Goal: Task Accomplishment & Management: Complete application form

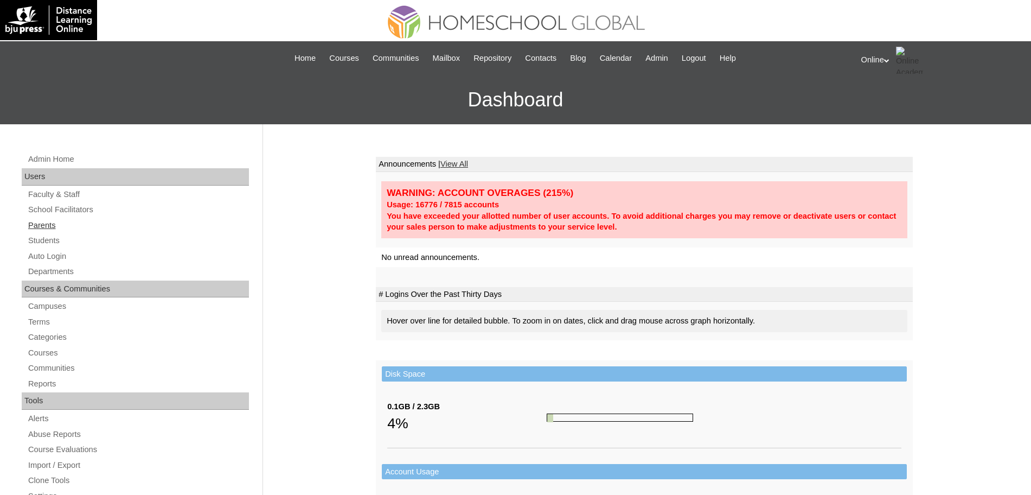
click at [47, 222] on link "Parents" at bounding box center [138, 226] width 222 height 14
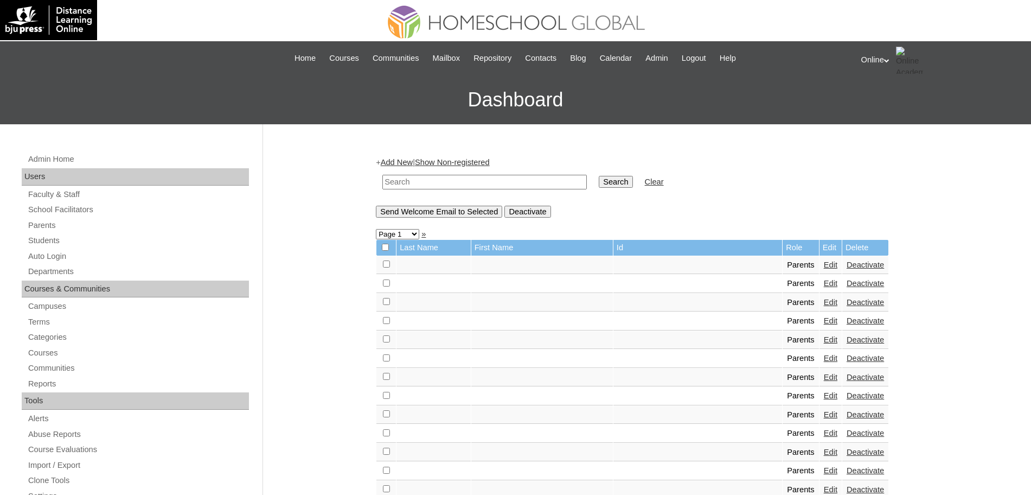
click at [401, 162] on link "Add New" at bounding box center [397, 162] width 32 height 9
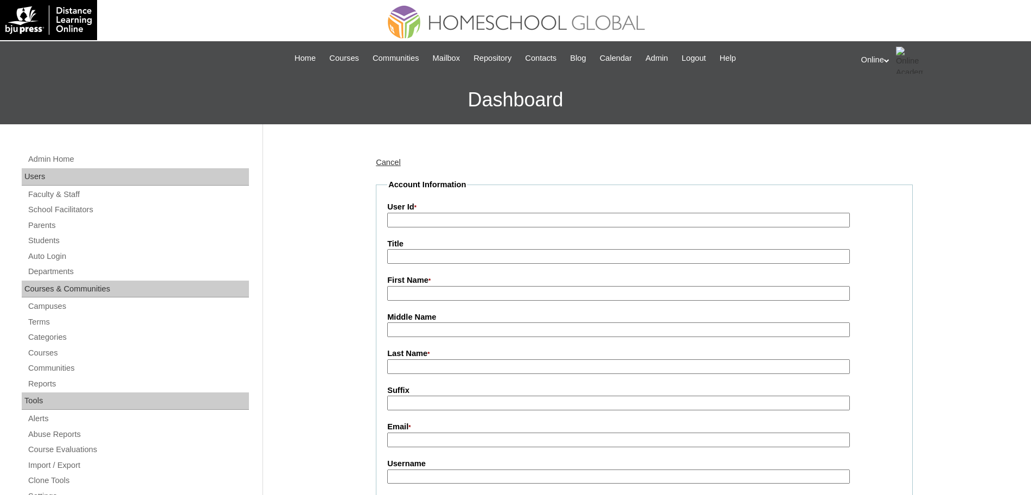
click at [387, 159] on link "Cancel" at bounding box center [388, 162] width 25 height 9
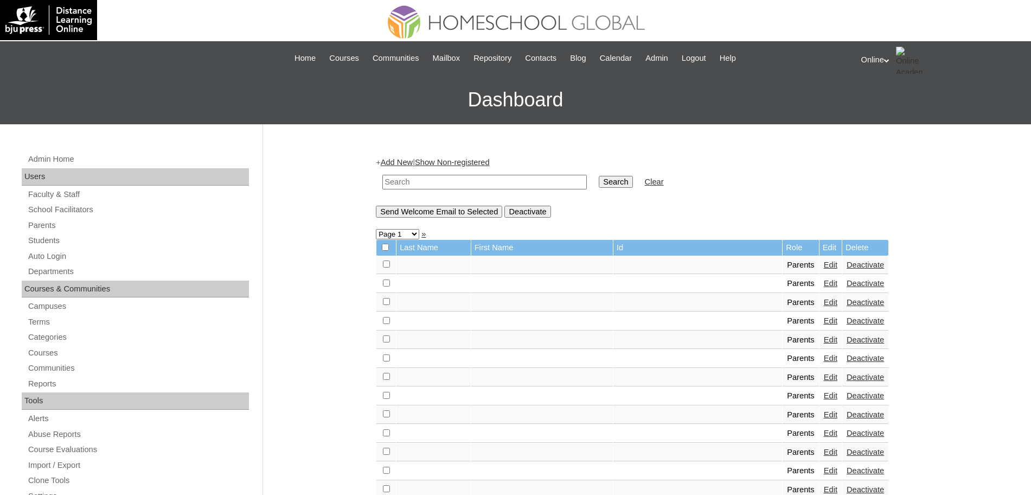
click at [418, 182] on input "text" at bounding box center [484, 182] width 204 height 15
type input "[PERSON_NAME]"
click at [599, 177] on input "Search" at bounding box center [616, 182] width 34 height 12
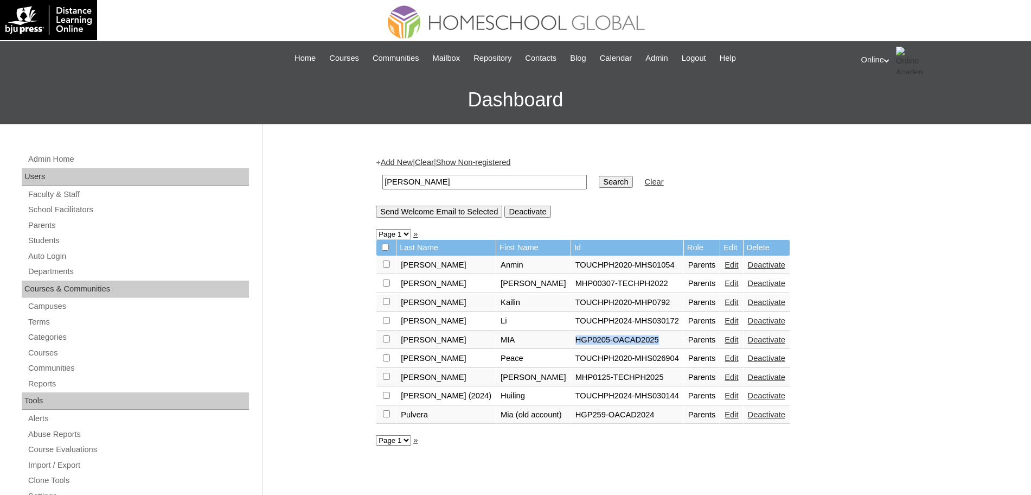
drag, startPoint x: 634, startPoint y: 341, endPoint x: 535, endPoint y: 336, distance: 98.9
click at [535, 336] on tr "[PERSON_NAME] HGP0205-OACAD2025 Parents Edit Deactivate" at bounding box center [582, 340] width 413 height 18
copy tr "HGP0205-OACAD2025"
click at [415, 179] on input "[PERSON_NAME]" at bounding box center [484, 182] width 204 height 15
type input "h"
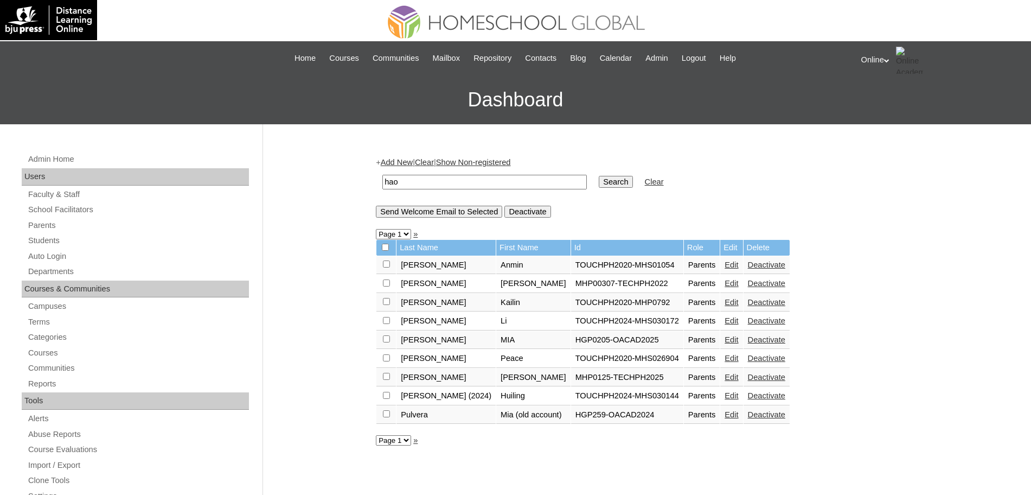
type input "hao"
click at [599, 176] on input "Search" at bounding box center [616, 182] width 34 height 12
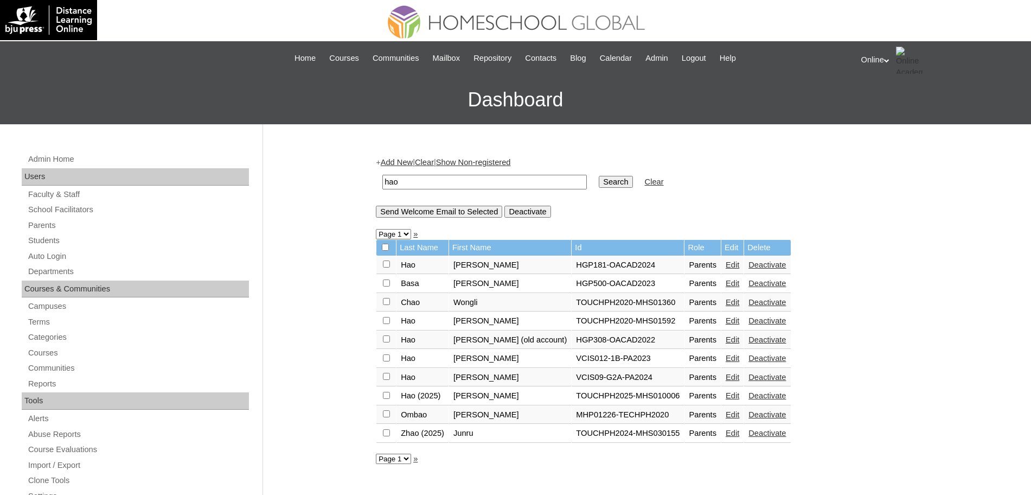
click at [726, 267] on link "Edit" at bounding box center [733, 264] width 14 height 9
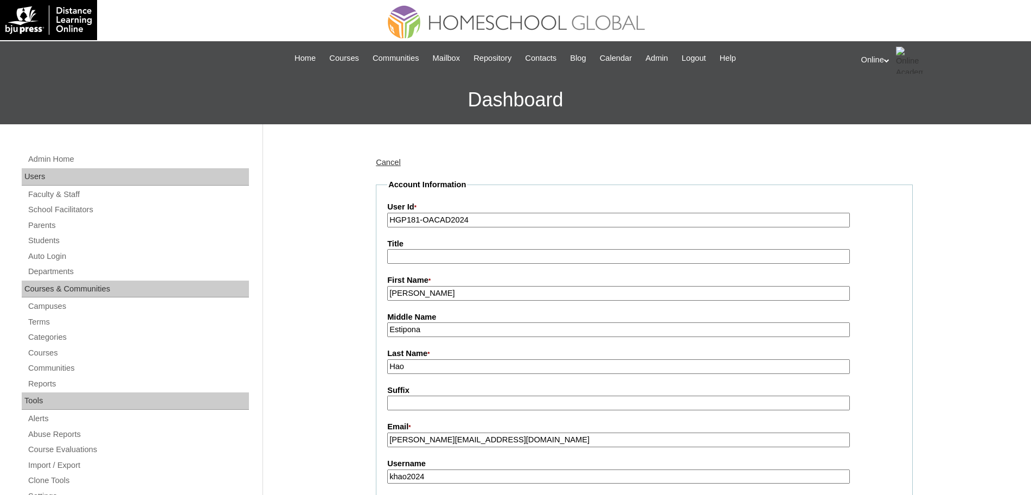
click at [529, 293] on input "[PERSON_NAME]" at bounding box center [618, 293] width 463 height 15
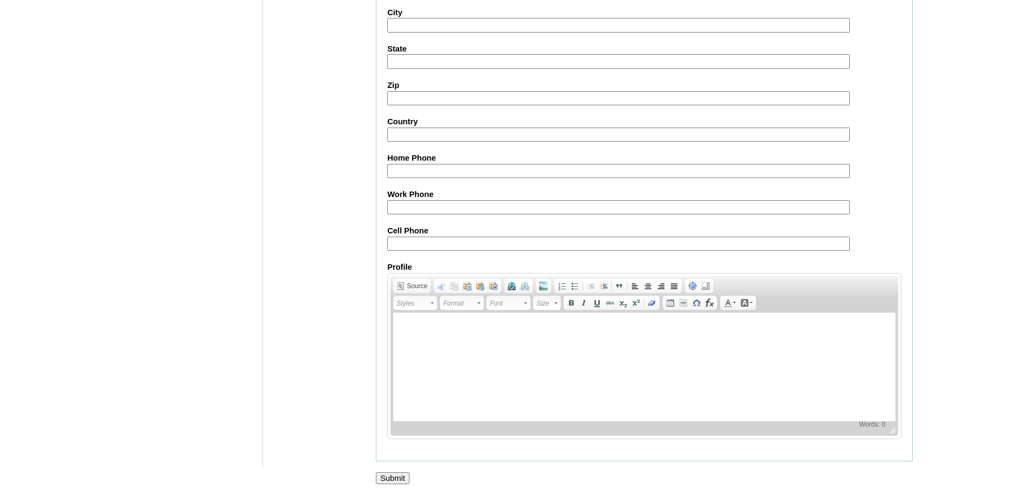
scroll to position [930, 0]
type input "[PERSON_NAME] (old account)"
click at [396, 476] on input "Submit" at bounding box center [393, 478] width 34 height 12
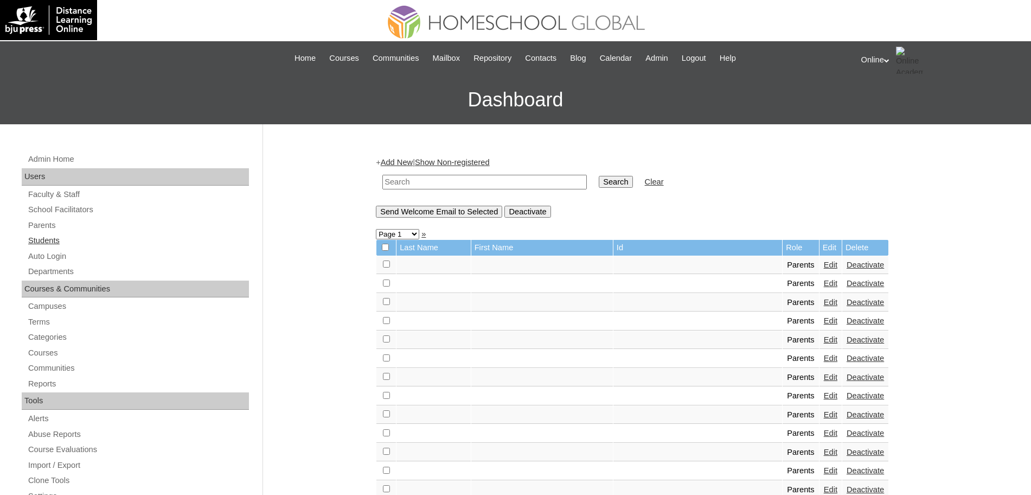
click at [49, 240] on link "Students" at bounding box center [138, 241] width 222 height 14
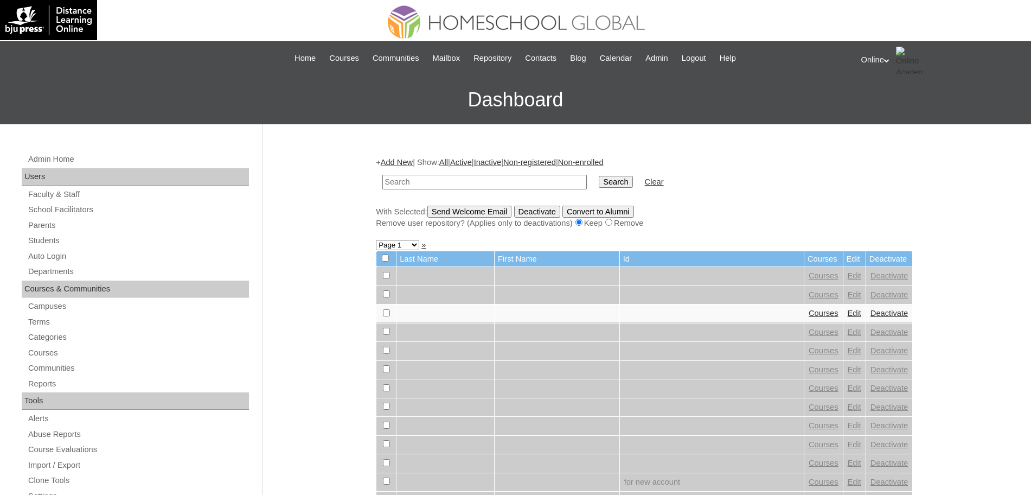
click at [399, 158] on link "Add New" at bounding box center [397, 162] width 32 height 9
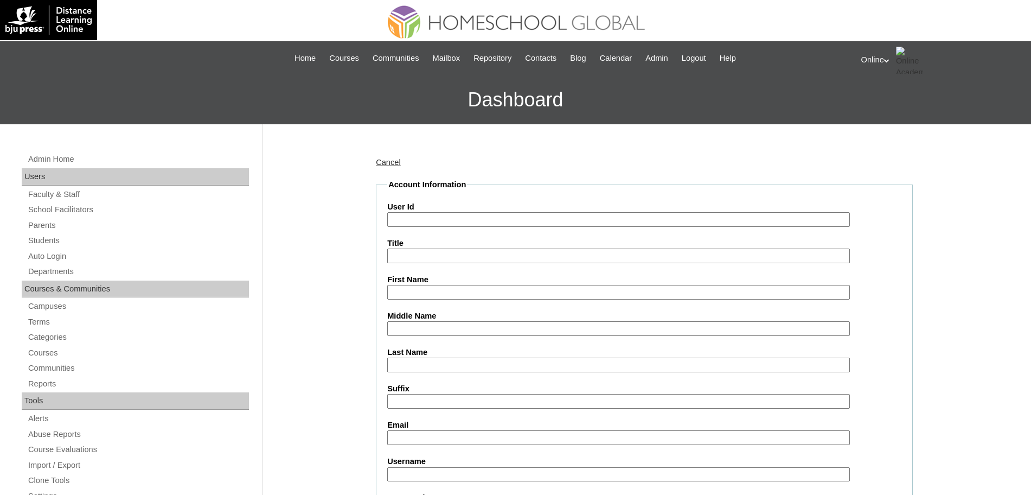
click at [423, 220] on input "User Id" at bounding box center [618, 219] width 463 height 15
paste input "HG259OACAD2025"
type input "HG259OACAD2025"
click at [436, 292] on input "First Name" at bounding box center [618, 292] width 463 height 15
paste input "Marco Henzo"
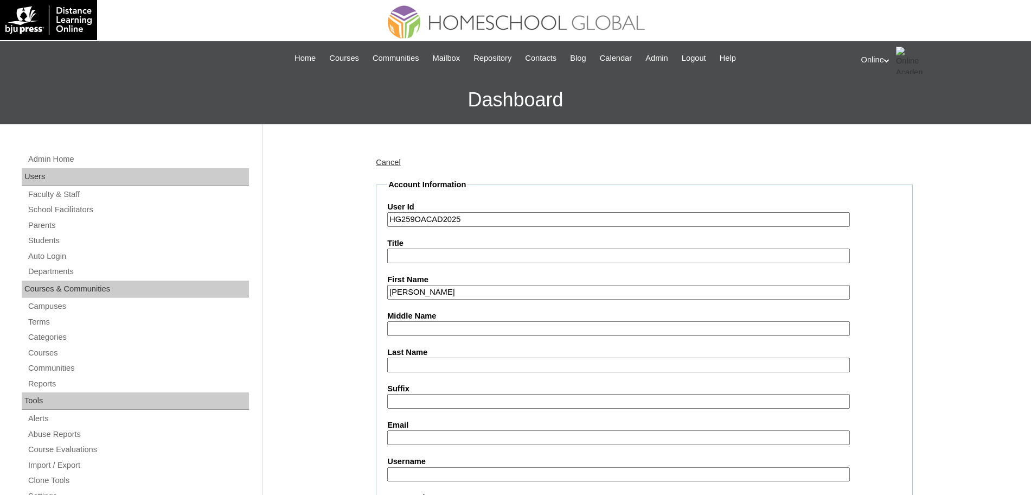
type input "Marco Henzo"
click at [423, 359] on input "Last Name" at bounding box center [618, 364] width 463 height 15
paste input "Pulvera"
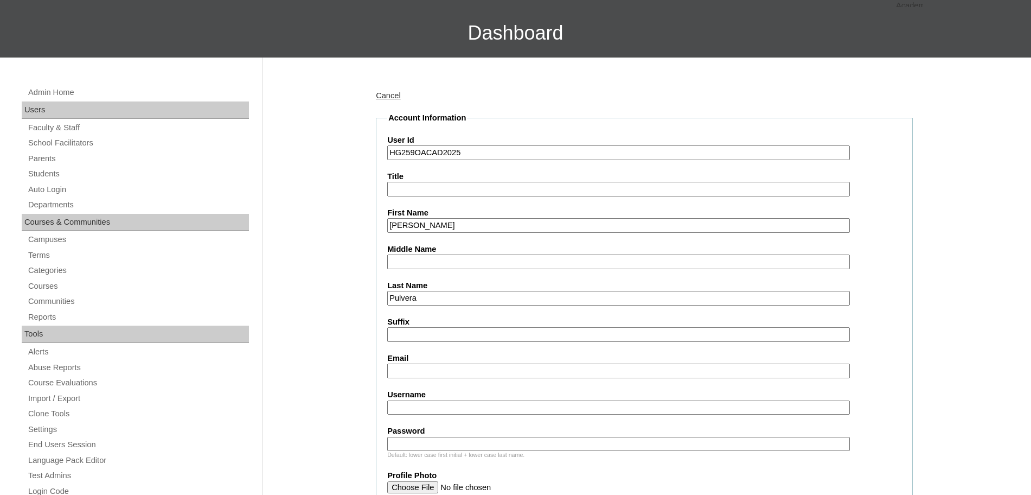
scroll to position [68, 0]
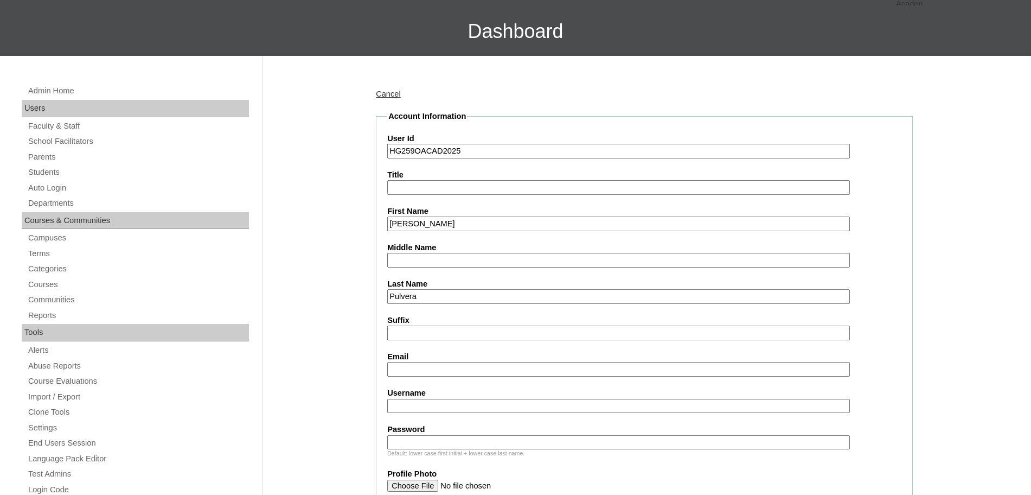
type input "Pulvera"
click at [462, 371] on input "Email" at bounding box center [618, 369] width 463 height 15
paste input "miahuangpulvera@gmail.com"
type input "miahuangpulvera@gmail.com"
click at [423, 402] on input "Username" at bounding box center [618, 406] width 463 height 15
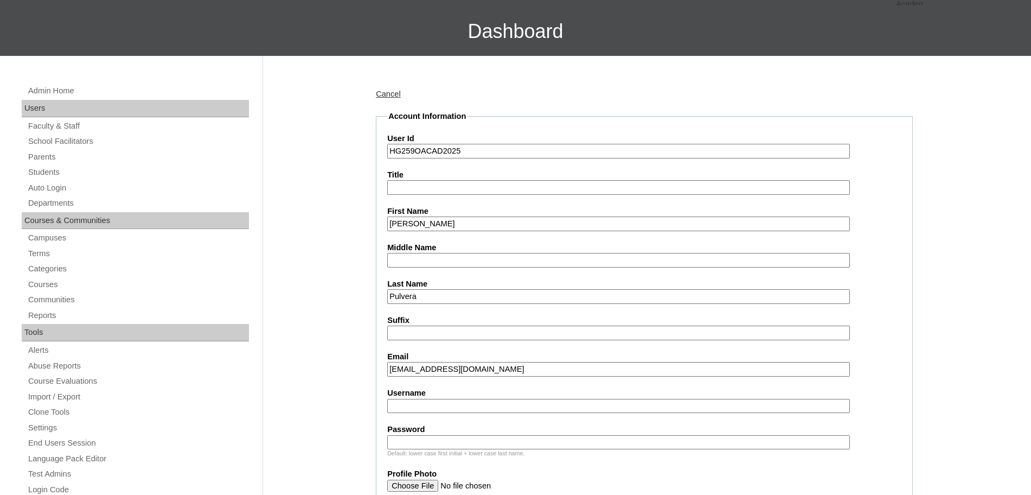
paste input "marco.pulvera2025 Khug1"
type input "marco.pulvera2025"
click at [443, 446] on input "Password" at bounding box center [618, 442] width 463 height 15
paste input "Khug1"
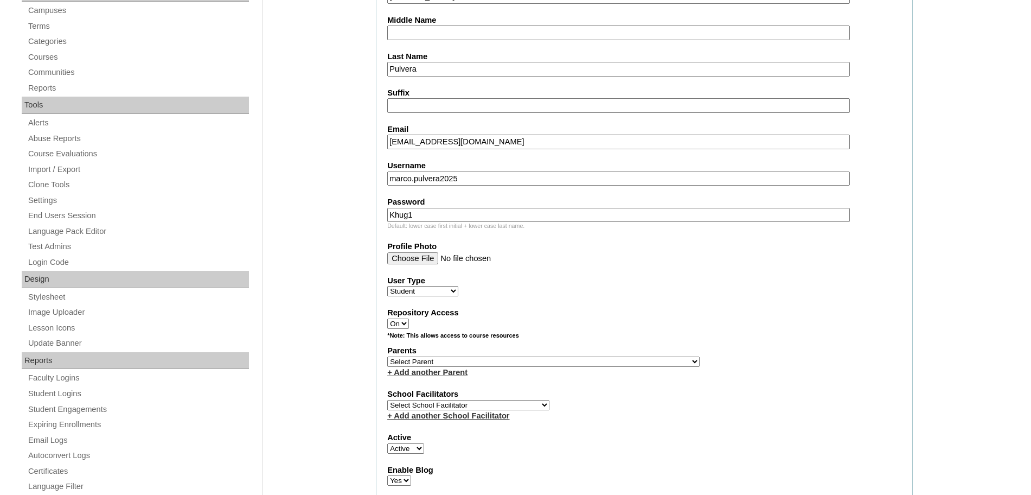
scroll to position [296, 0]
type input "Khug1"
click at [474, 363] on select "Select Parent , , , , , , , , , , , , , , , , , , , , , , , , , , , , , , , , ,…" at bounding box center [543, 361] width 312 height 10
click at [453, 360] on select "Select Parent , , , , , , , , , , , , , , , , , , , , , , , , , , , , , , , , ,…" at bounding box center [543, 361] width 312 height 10
click at [490, 362] on select "Select Parent , , , , , , , , , , , , , , , , , , , , , , , , , , , , , , , , ,…" at bounding box center [543, 361] width 312 height 10
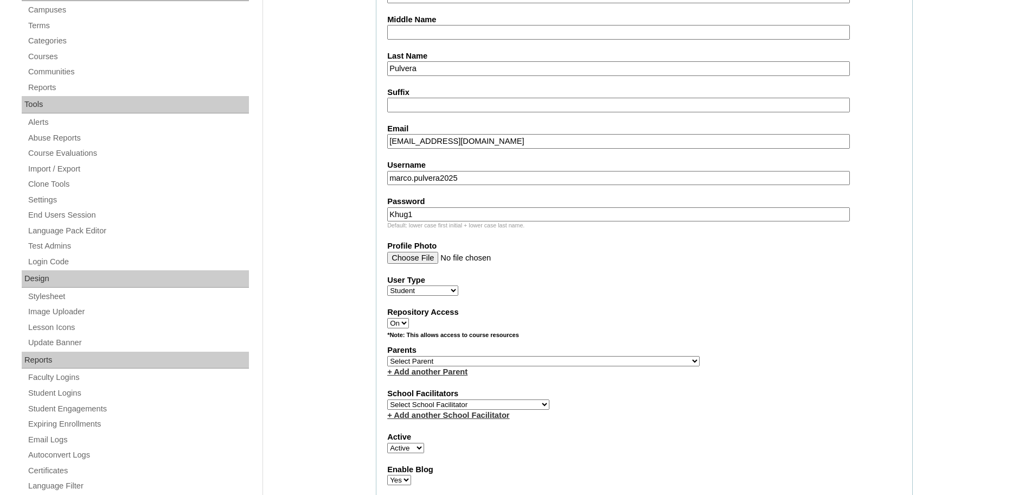
click at [572, 360] on select "Select Parent , , , , , , , , , , , , , , , , , , , , , , , , , , , , , , , , ,…" at bounding box center [543, 361] width 312 height 10
select select "43843"
click at [387, 356] on select "Select Parent , , , , , , , , , , , , , , , , , , , , , , , , , , , , , , , , ,…" at bounding box center [543, 361] width 312 height 10
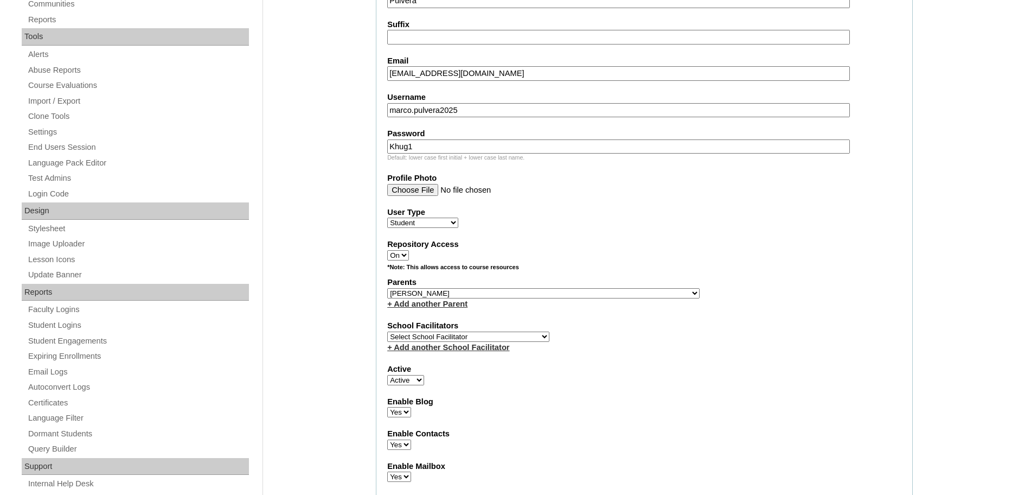
scroll to position [368, 0]
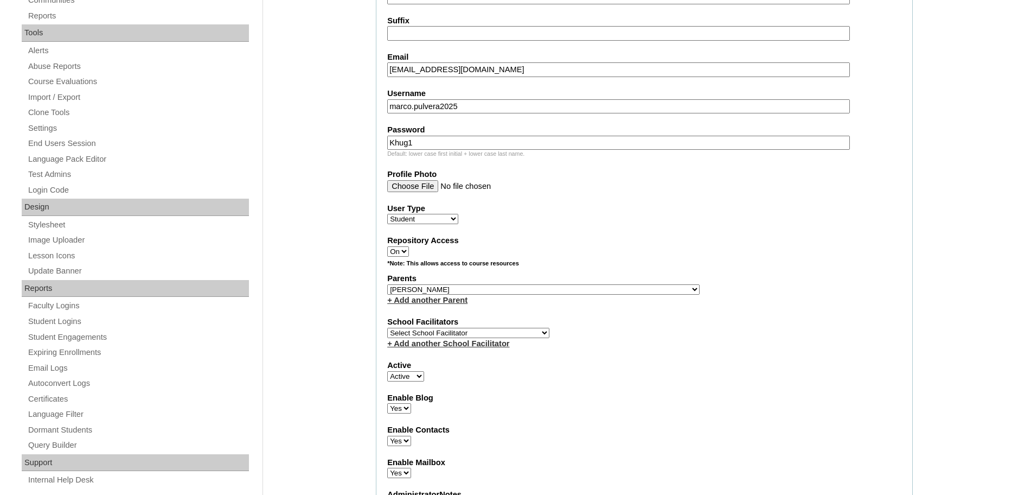
click at [503, 331] on select "Select School Facilitator [PERSON_NAME] [PERSON_NAME] Gloryfe [PERSON_NAME] [PE…" at bounding box center [468, 333] width 162 height 10
select select "43686"
click at [387, 328] on select "Select School Facilitator [PERSON_NAME] [PERSON_NAME] Gloryfe [PERSON_NAME] [PE…" at bounding box center [468, 333] width 162 height 10
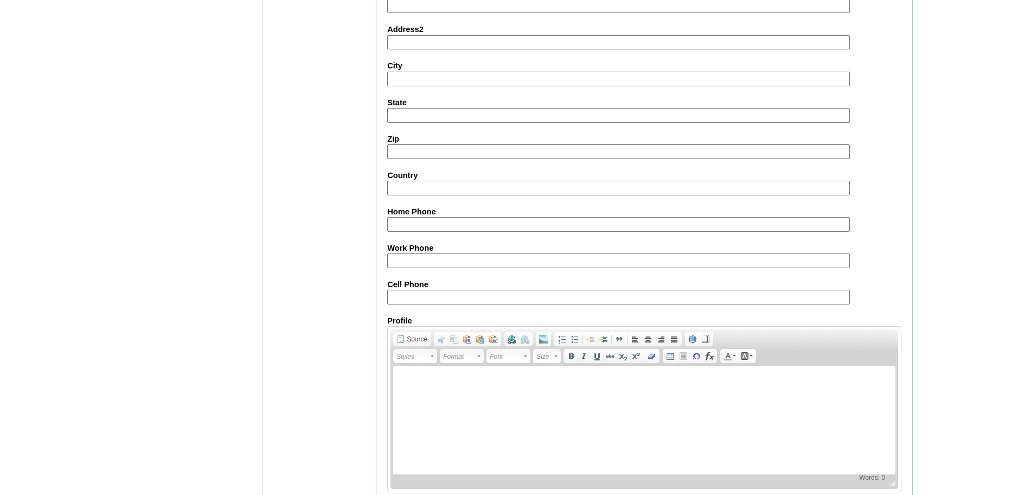
scroll to position [1156, 0]
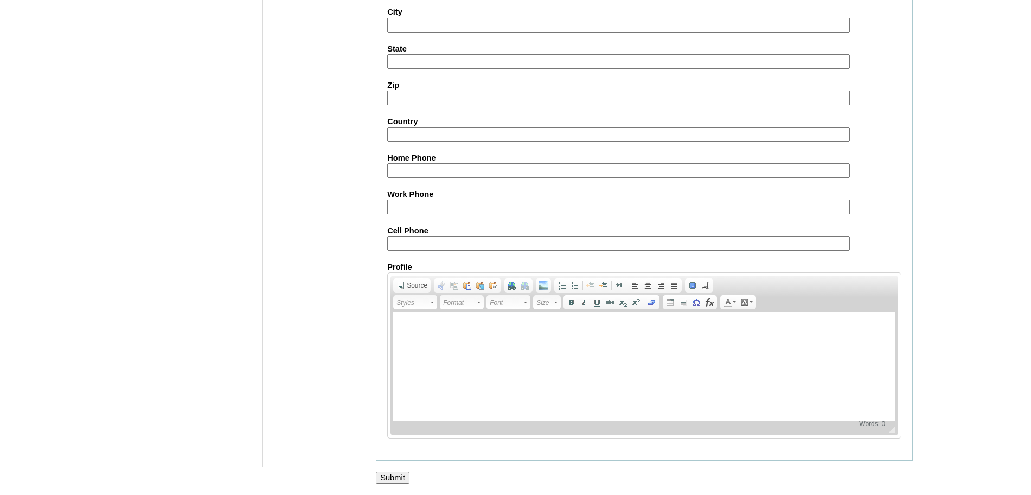
click at [395, 472] on input "Submit" at bounding box center [393, 477] width 34 height 12
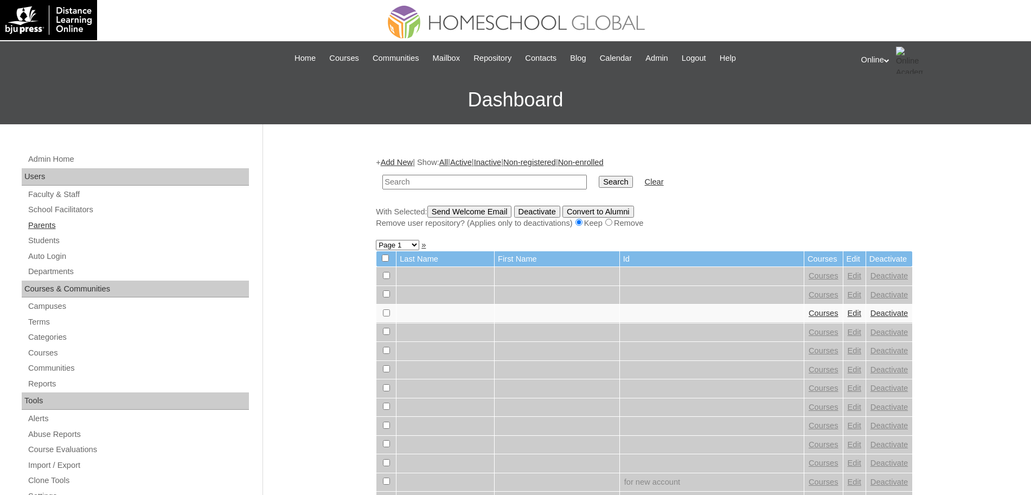
click at [50, 225] on link "Parents" at bounding box center [138, 226] width 222 height 14
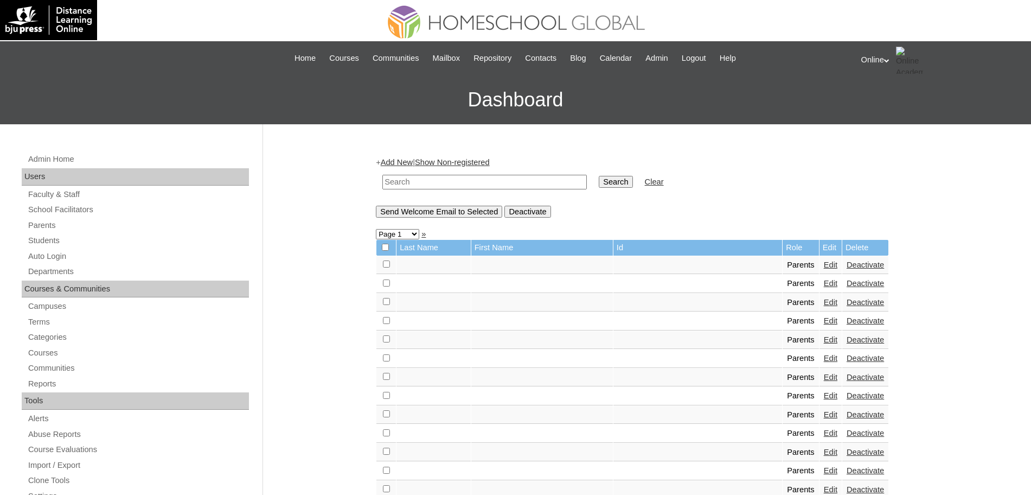
drag, startPoint x: 0, startPoint y: 0, endPoint x: 444, endPoint y: 181, distance: 479.5
click at [444, 181] on input "text" at bounding box center [484, 182] width 204 height 15
type input "[PERSON_NAME]"
click at [599, 176] on input "Search" at bounding box center [616, 182] width 34 height 12
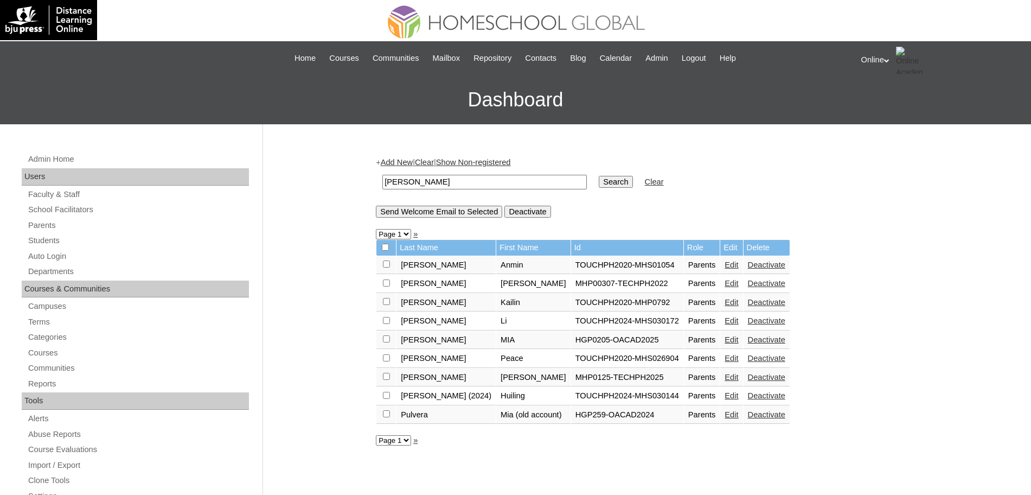
click at [725, 342] on link "Edit" at bounding box center [732, 339] width 14 height 9
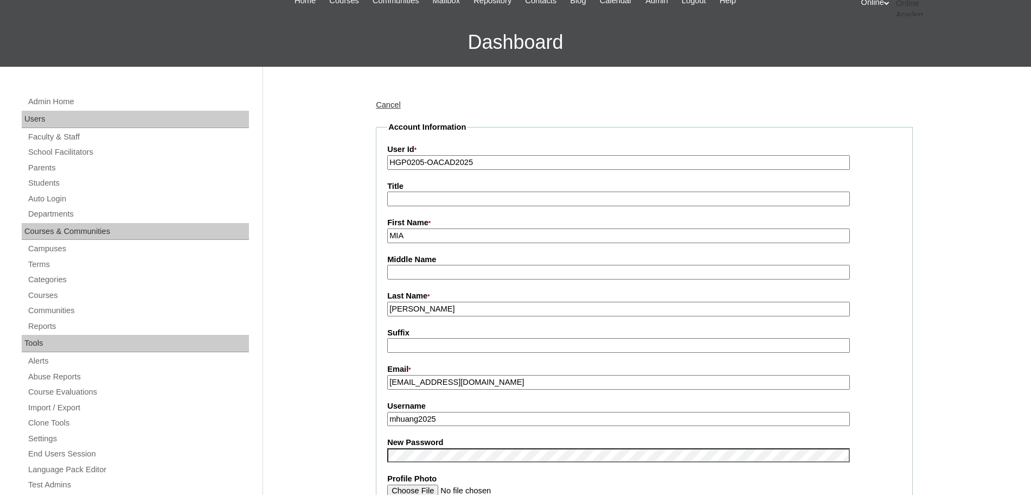
scroll to position [59, 0]
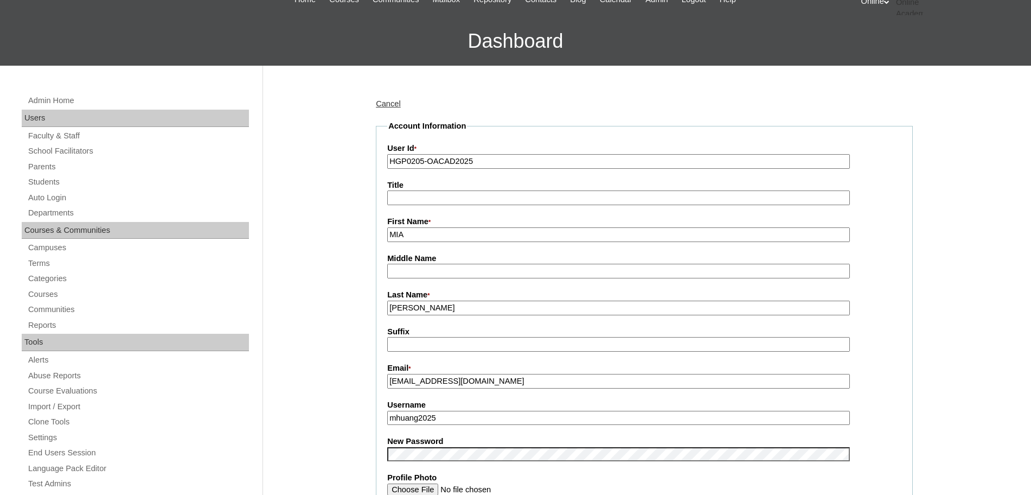
click at [439, 305] on input "[PERSON_NAME]" at bounding box center [618, 307] width 463 height 15
click at [419, 232] on input "MIA" at bounding box center [618, 234] width 463 height 15
type input "Mia"
click at [428, 308] on input "[PERSON_NAME]" at bounding box center [618, 307] width 463 height 15
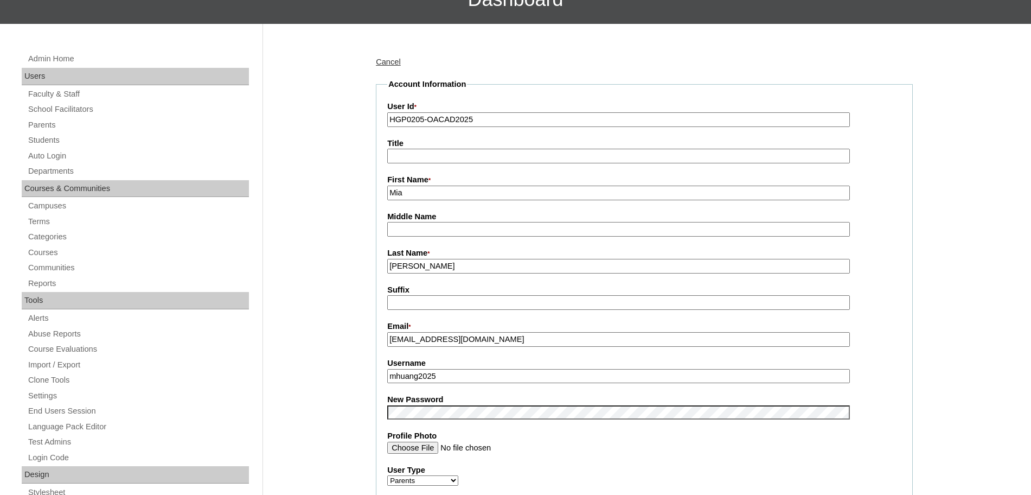
scroll to position [101, 0]
type input "[PERSON_NAME]"
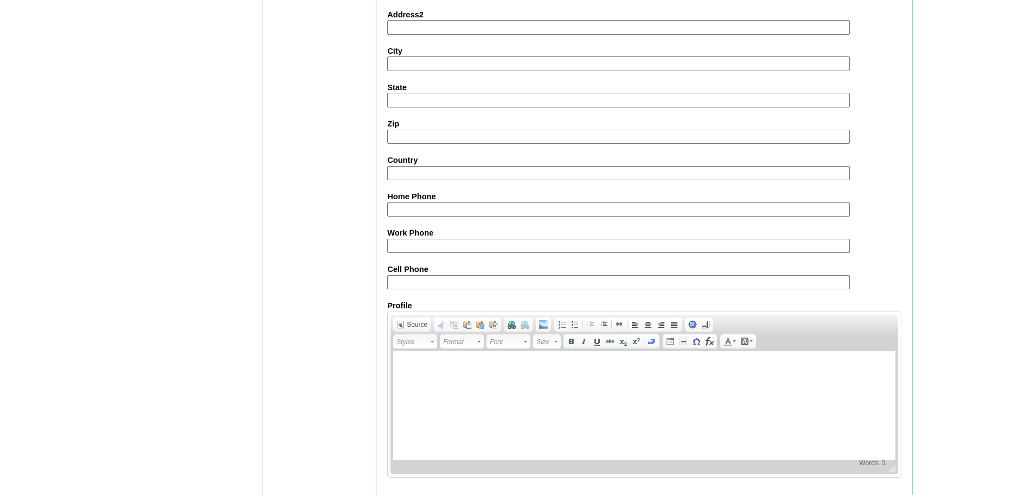
scroll to position [930, 0]
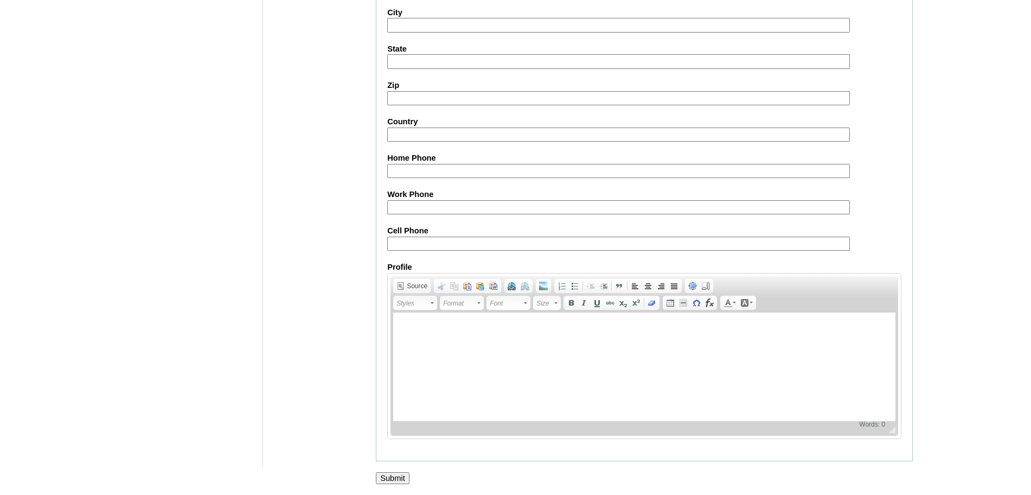
click at [395, 473] on input "Submit" at bounding box center [393, 478] width 34 height 12
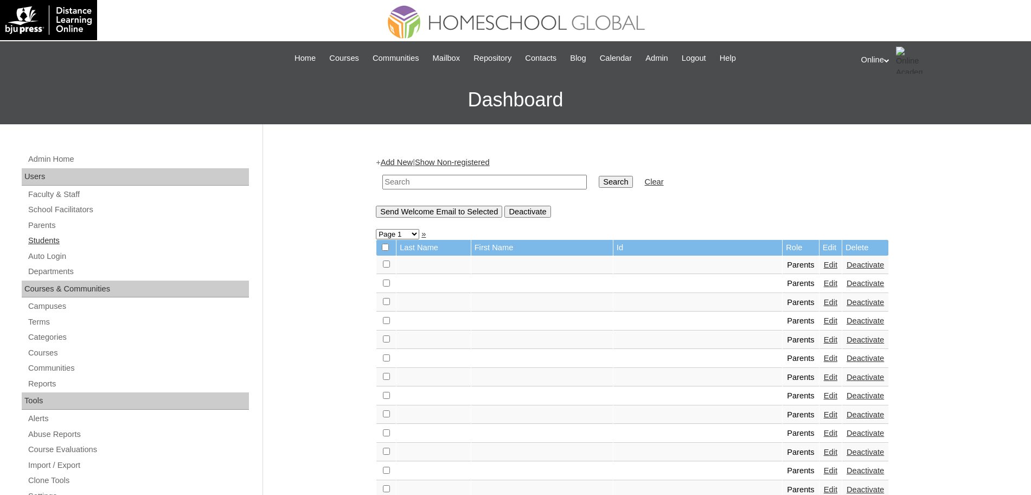
click at [53, 238] on link "Students" at bounding box center [138, 241] width 222 height 14
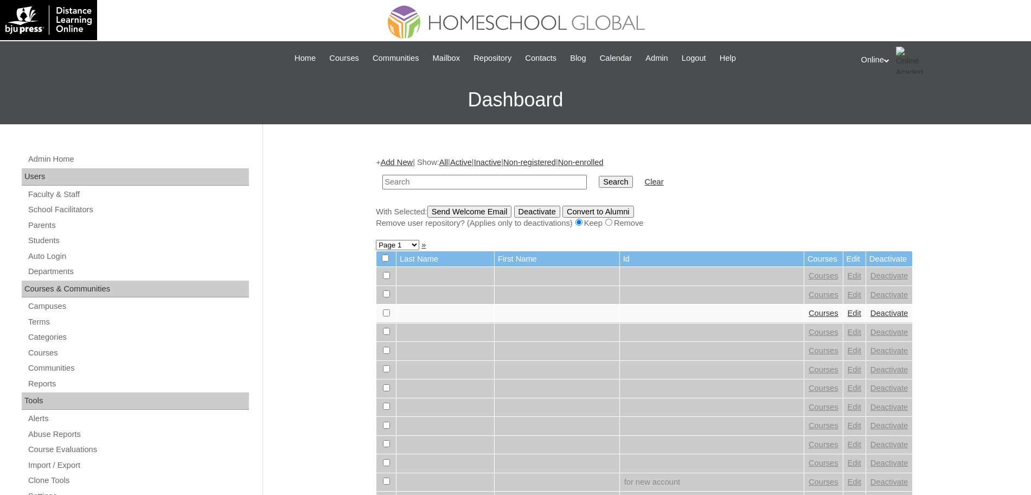
click at [402, 158] on link "Add New" at bounding box center [397, 162] width 32 height 9
click at [404, 179] on input "text" at bounding box center [484, 182] width 204 height 15
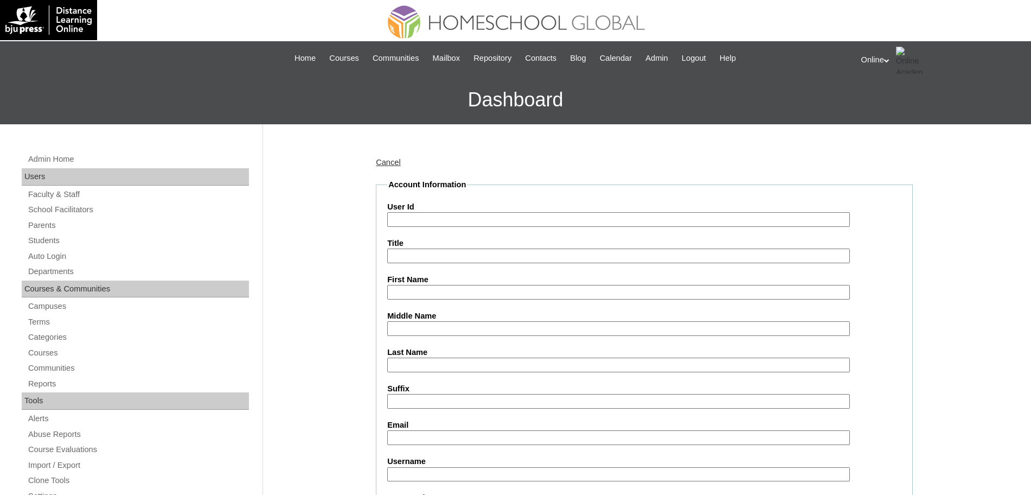
click at [527, 216] on input "User Id" at bounding box center [618, 219] width 463 height 15
paste input "HG260OACAD2025"
type input "HG260OACAD2025"
click at [456, 298] on input "First Name" at bounding box center [618, 292] width 463 height 15
paste input "Wil-Erlton Kidd"
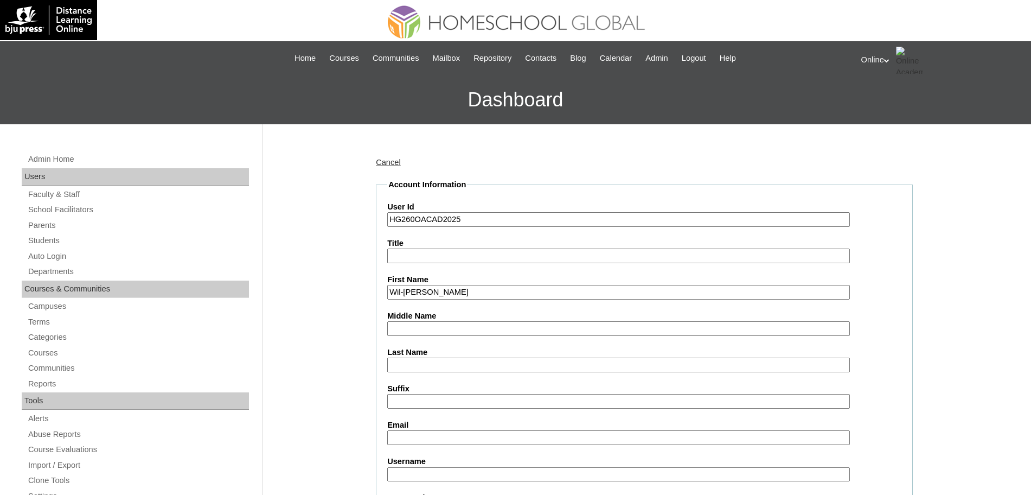
type input "Wil-Erlton Kidd"
click at [412, 325] on input "Middle Name" at bounding box center [618, 328] width 463 height 15
click at [426, 365] on input "Last Name" at bounding box center [618, 364] width 463 height 15
drag, startPoint x: 415, startPoint y: 327, endPoint x: 380, endPoint y: 328, distance: 35.8
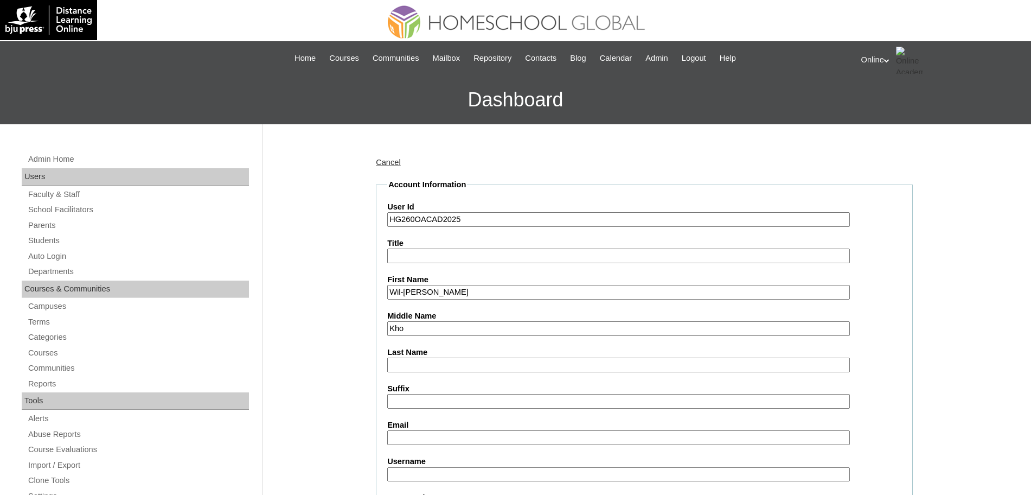
type input "J"
type input "Hao"
click at [407, 364] on input "Last Name" at bounding box center [618, 364] width 463 height 15
type input "k"
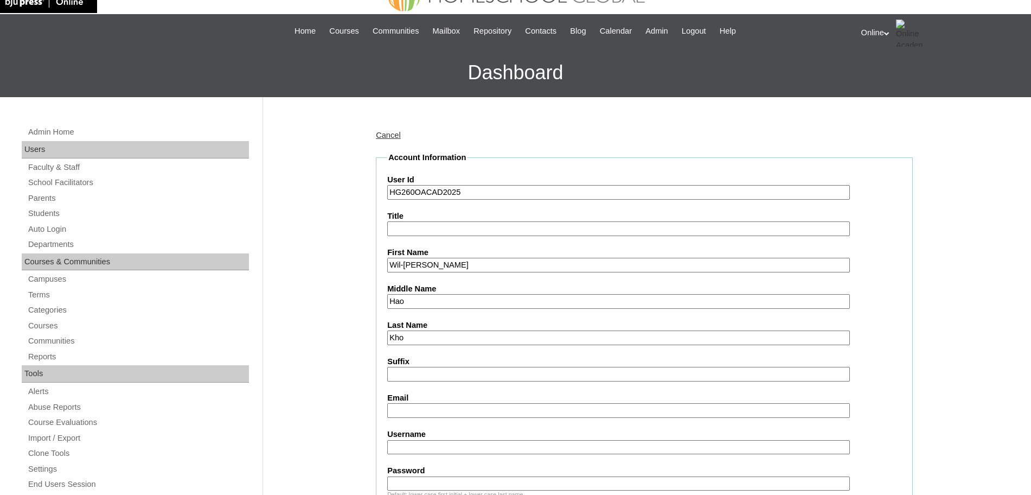
scroll to position [30, 0]
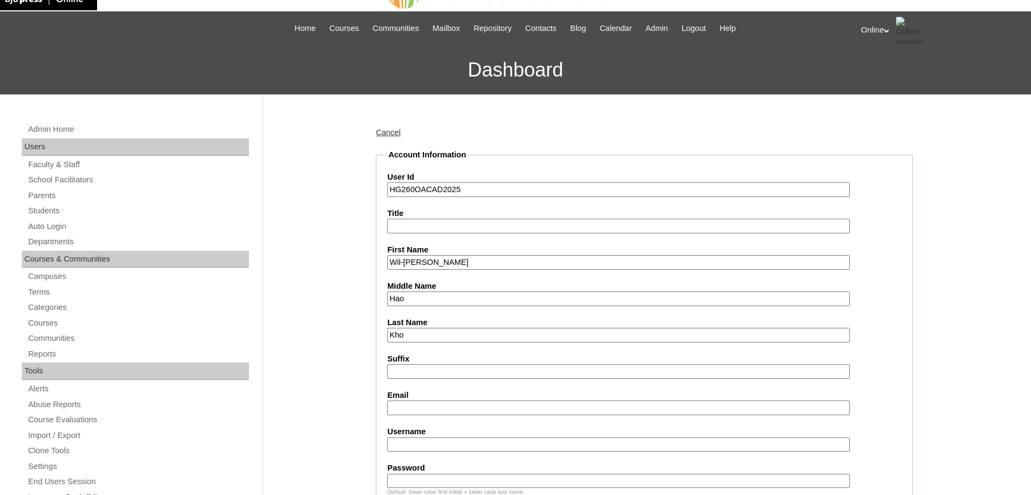
type input "Kho"
click at [432, 410] on input "Email" at bounding box center [618, 407] width 463 height 15
click at [47, 192] on link "Parents" at bounding box center [138, 196] width 222 height 14
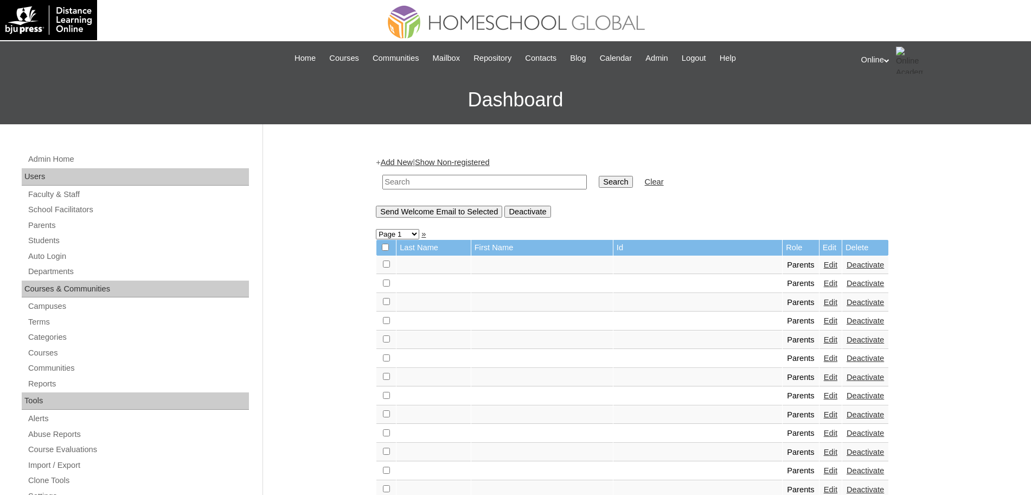
click at [437, 183] on input "text" at bounding box center [484, 182] width 204 height 15
paste input "HGP0213-OACAD2025"
type input "HGP0213-OACAD2025"
click at [599, 183] on input "Search" at bounding box center [616, 182] width 34 height 12
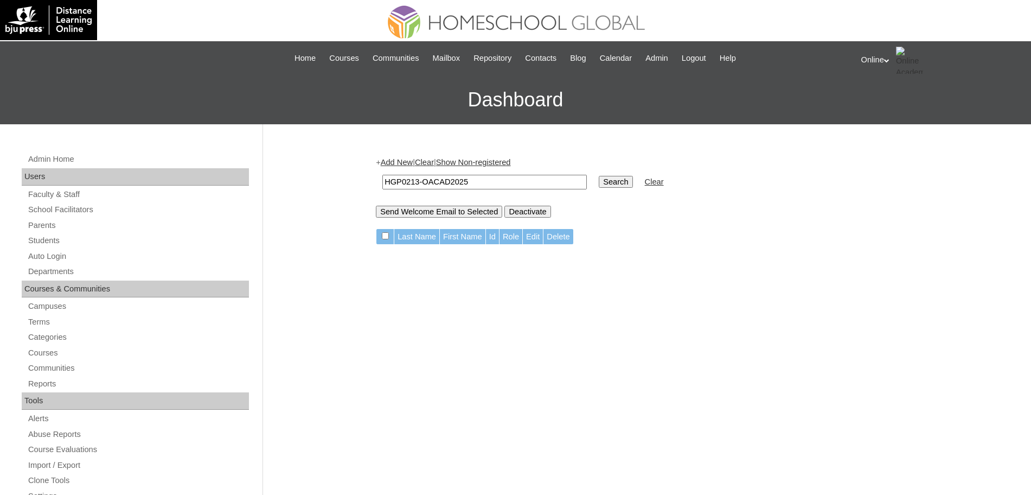
click at [407, 162] on link "Add New" at bounding box center [397, 162] width 32 height 9
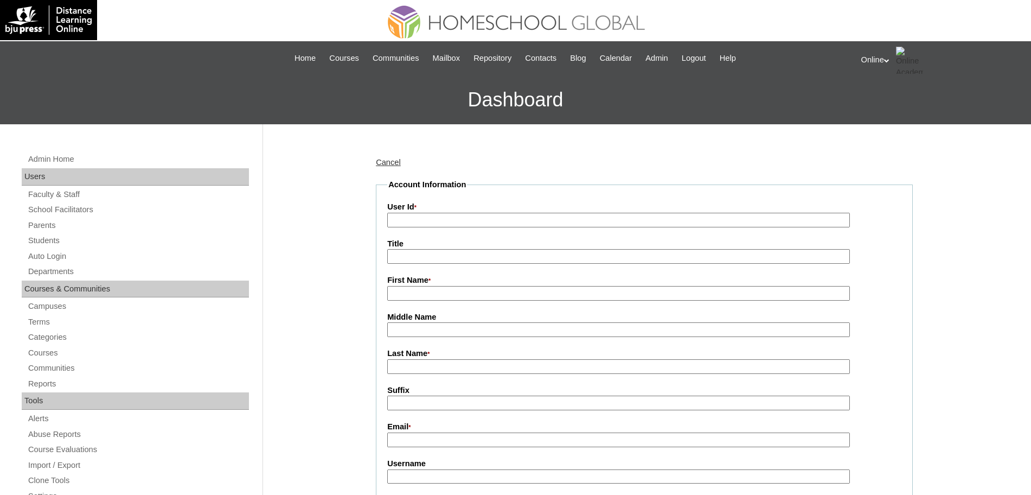
click at [421, 221] on input "User Id *" at bounding box center [618, 220] width 463 height 15
paste input "HGP0213-OACAD2025"
type input "HGP0213-OACAD2025"
click at [422, 296] on input "First Name *" at bounding box center [618, 293] width 463 height 15
paste input "[PERSON_NAME]"
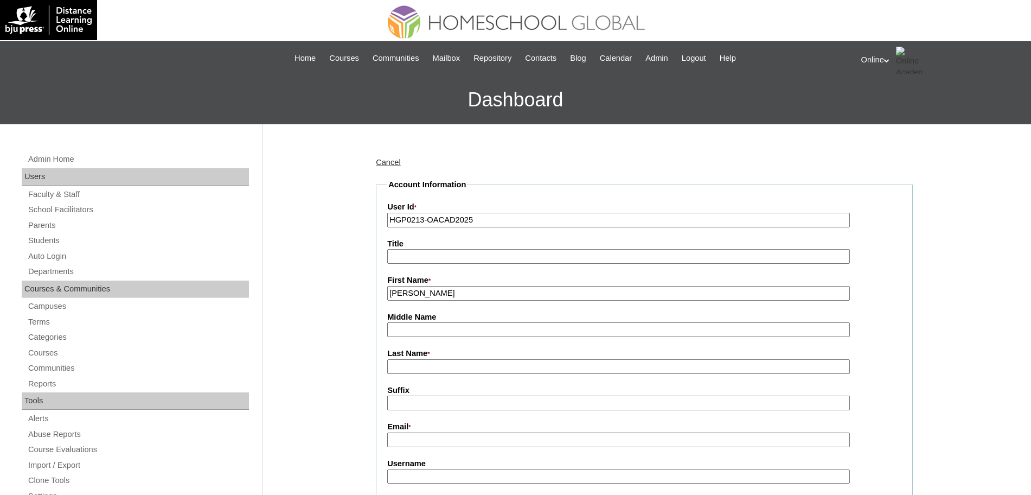
type input "[PERSON_NAME]"
click at [413, 365] on input "Last Name *" at bounding box center [618, 366] width 463 height 15
paste input "Hao"
type input "Hao"
click at [459, 293] on input "Kristine Salve" at bounding box center [618, 293] width 463 height 15
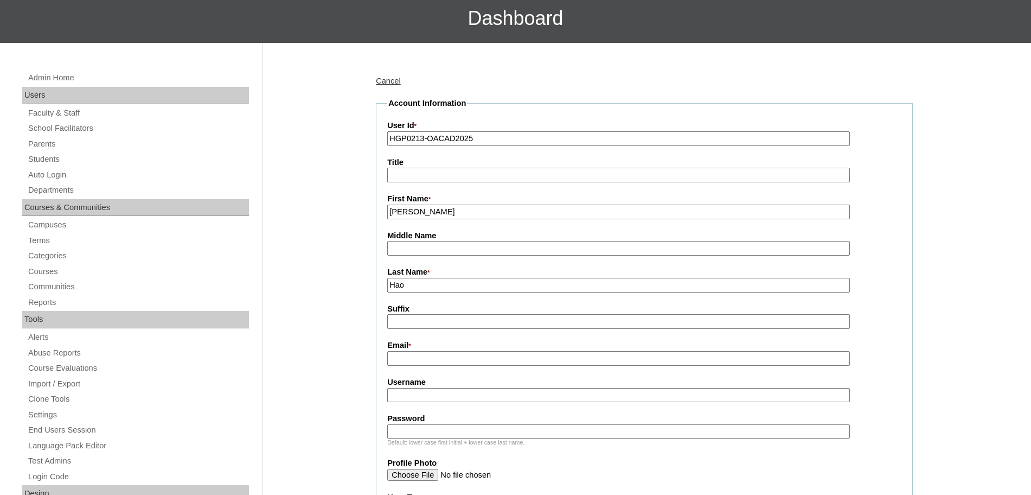
scroll to position [84, 0]
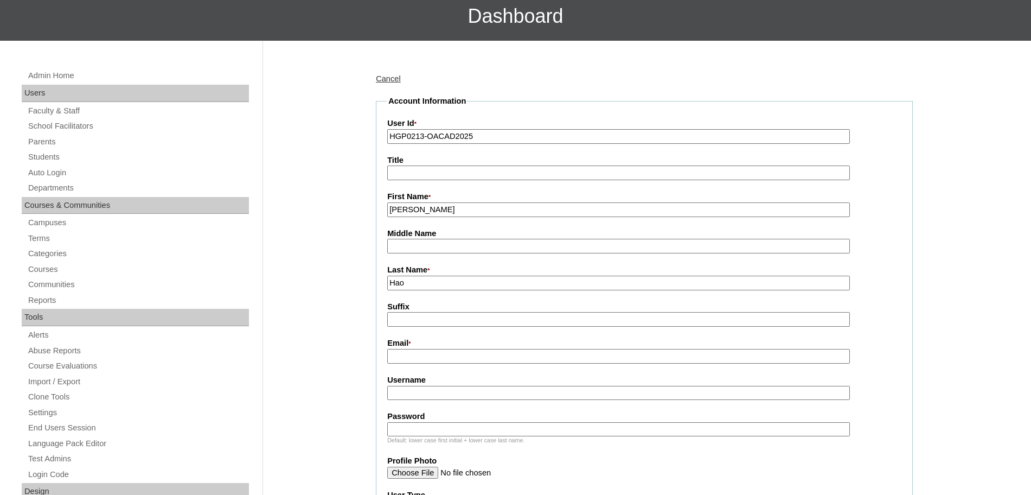
type input "Kristine Salve"
click at [406, 361] on input "Email *" at bounding box center [618, 356] width 463 height 15
paste input "kristine.kho@yahoo.com"
type input "kristine.kho@yahoo.com"
click at [430, 392] on input "Username" at bounding box center [618, 393] width 463 height 15
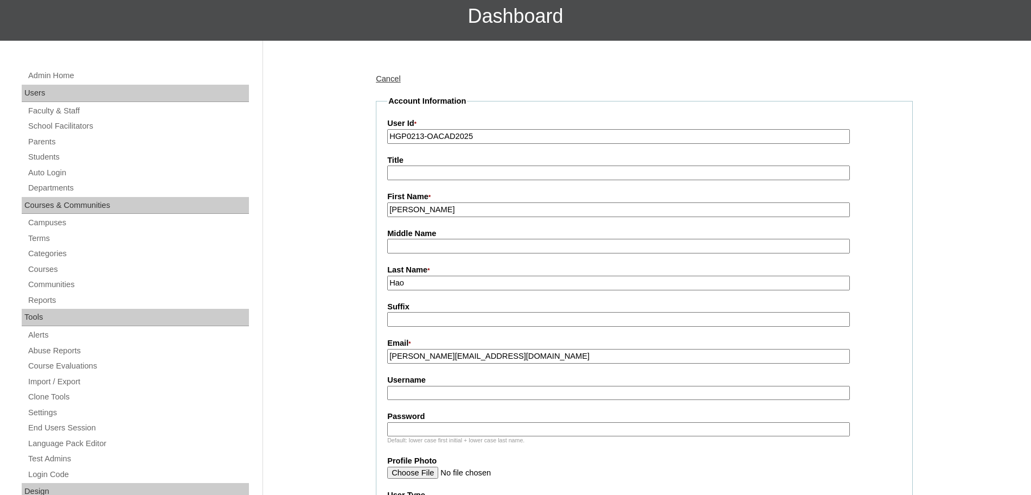
paste input "khao2025 Pnb4c"
type input "khao2025"
click at [412, 432] on input "Password" at bounding box center [618, 429] width 463 height 15
paste input "Pnb4c"
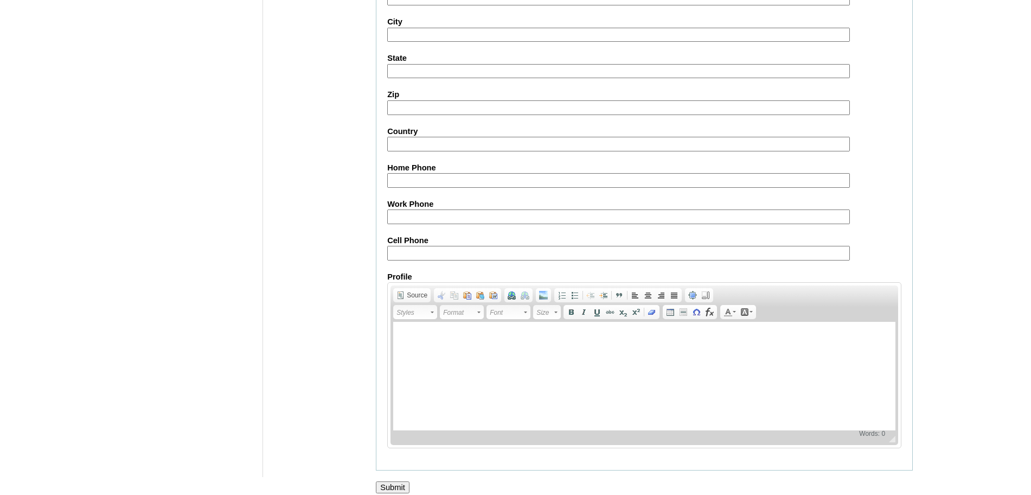
scroll to position [971, 0]
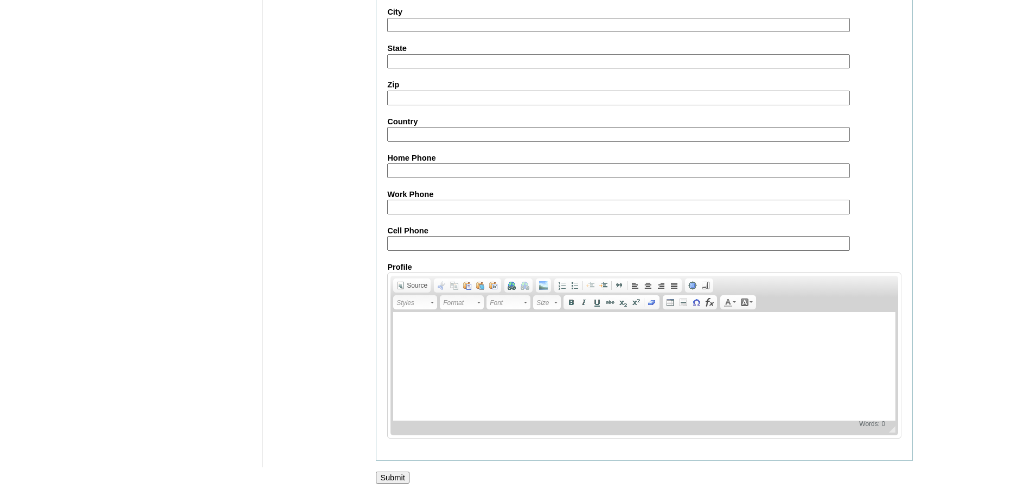
type input "Pnb4c"
click at [394, 476] on input "Submit" at bounding box center [393, 477] width 34 height 12
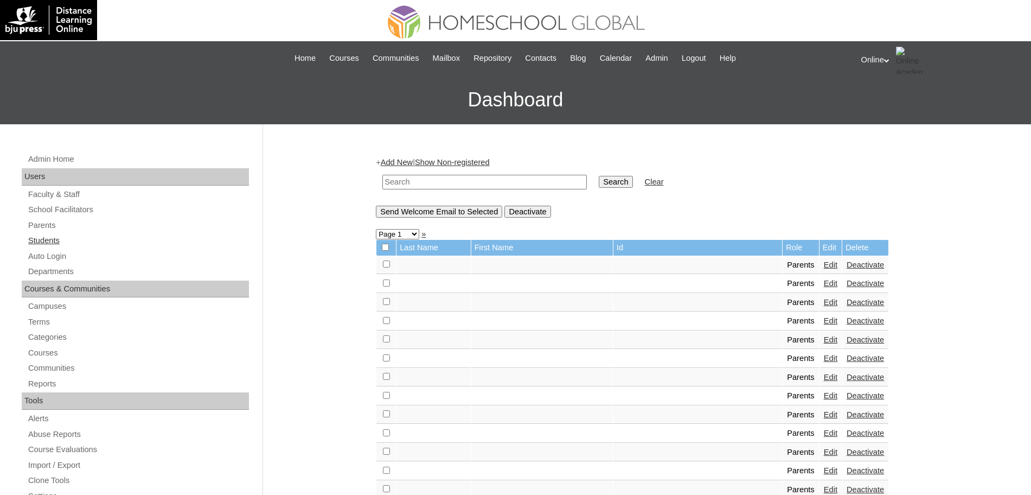
click at [48, 236] on link "Students" at bounding box center [138, 241] width 222 height 14
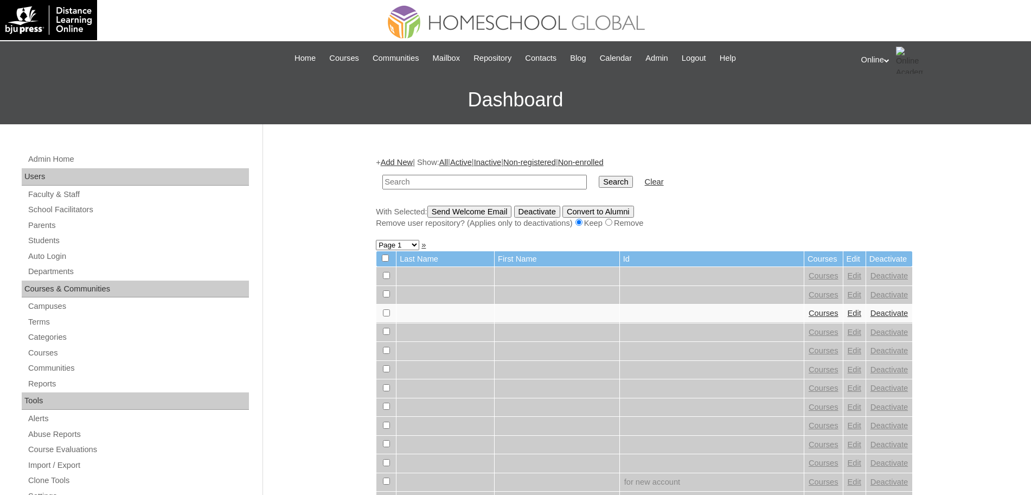
click at [407, 160] on link "Add New" at bounding box center [397, 162] width 32 height 9
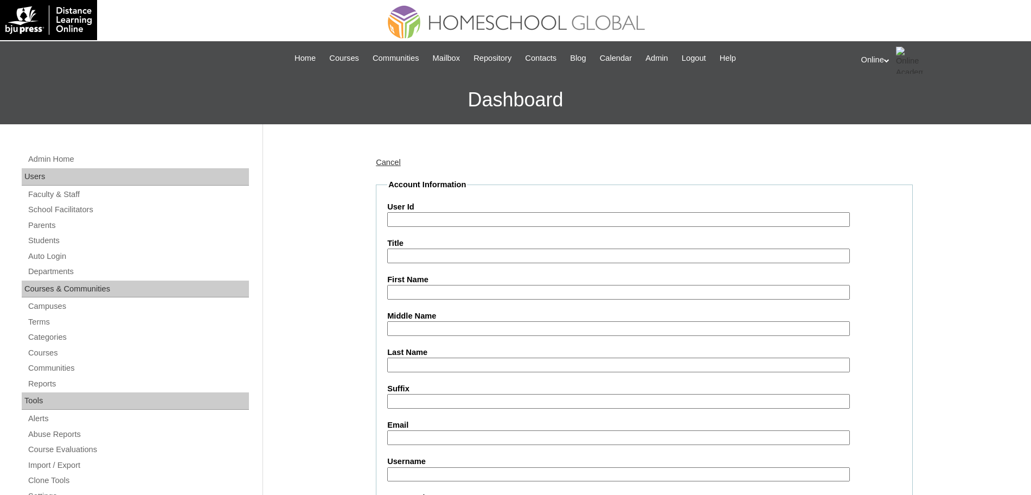
click at [405, 226] on input "User Id" at bounding box center [618, 219] width 463 height 15
paste input "HG260OACAD2025"
type input "HG260OACAD2025"
click at [425, 298] on input "First Name" at bounding box center [618, 292] width 463 height 15
paste input "Wil-[PERSON_NAME]"
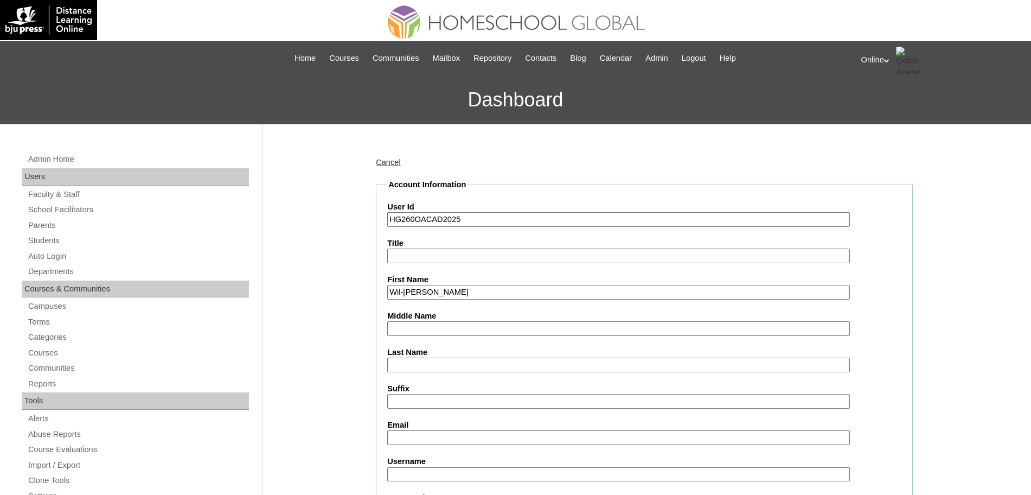
type input "Wil-[PERSON_NAME]"
click at [430, 330] on input "Middle Name" at bounding box center [618, 328] width 463 height 15
click at [427, 367] on input "Last Name" at bounding box center [618, 364] width 463 height 15
paste input "KHO"
type input "KHO"
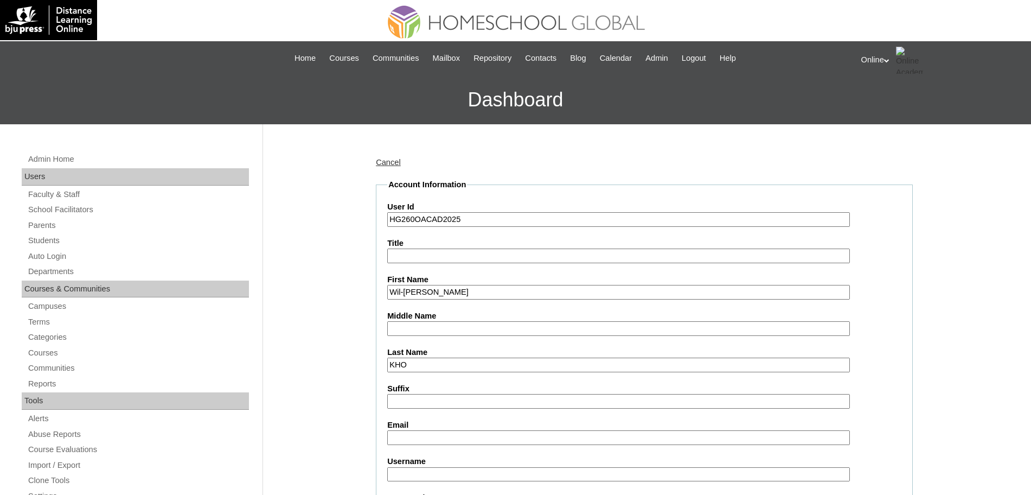
click at [415, 331] on input "Middle Name" at bounding box center [618, 328] width 463 height 15
type input "Hao"
click at [417, 361] on input "KHO" at bounding box center [618, 364] width 463 height 15
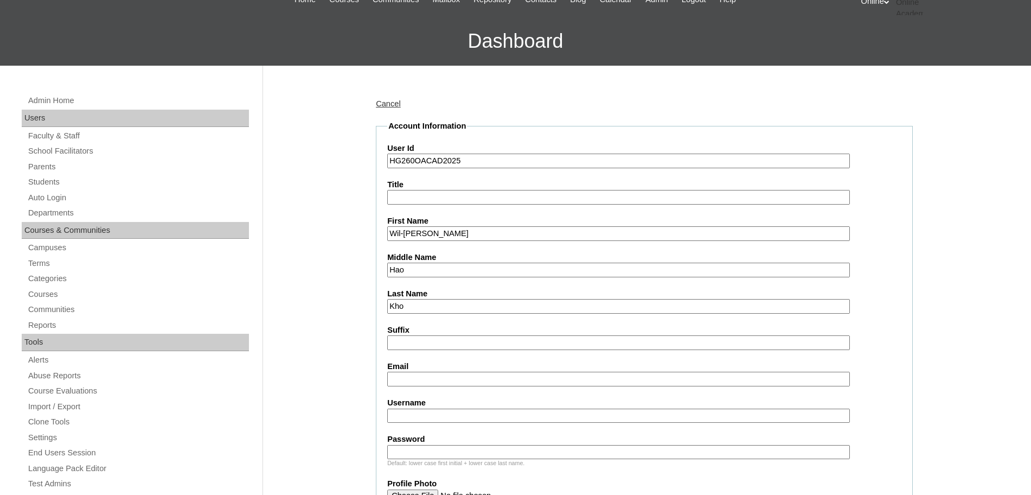
scroll to position [62, 0]
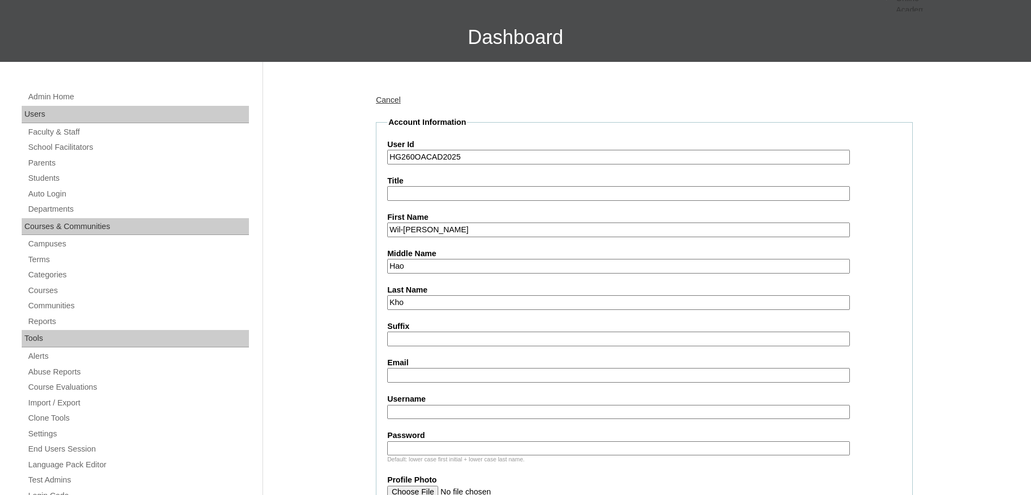
type input "Kho"
click at [413, 371] on input "Email" at bounding box center [618, 375] width 463 height 15
paste input "kristine.kho@yahoo.com"
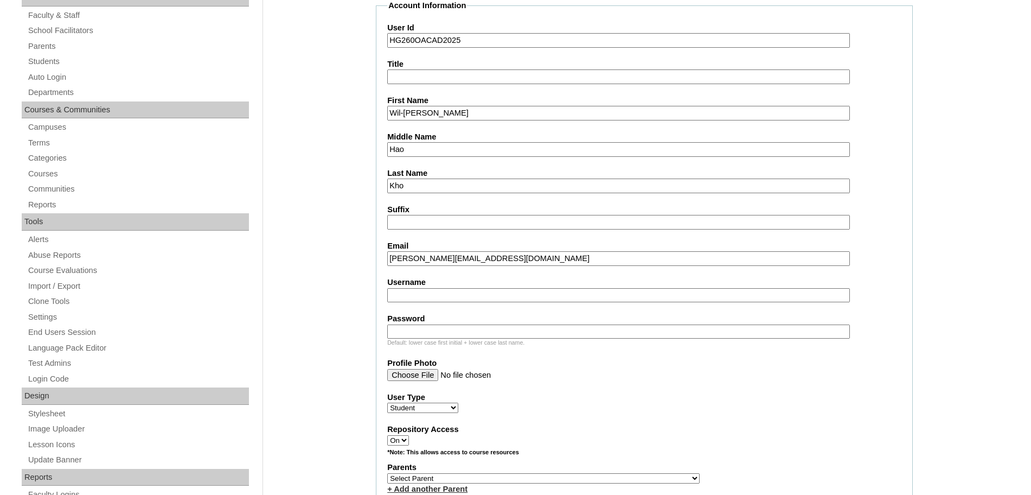
scroll to position [182, 0]
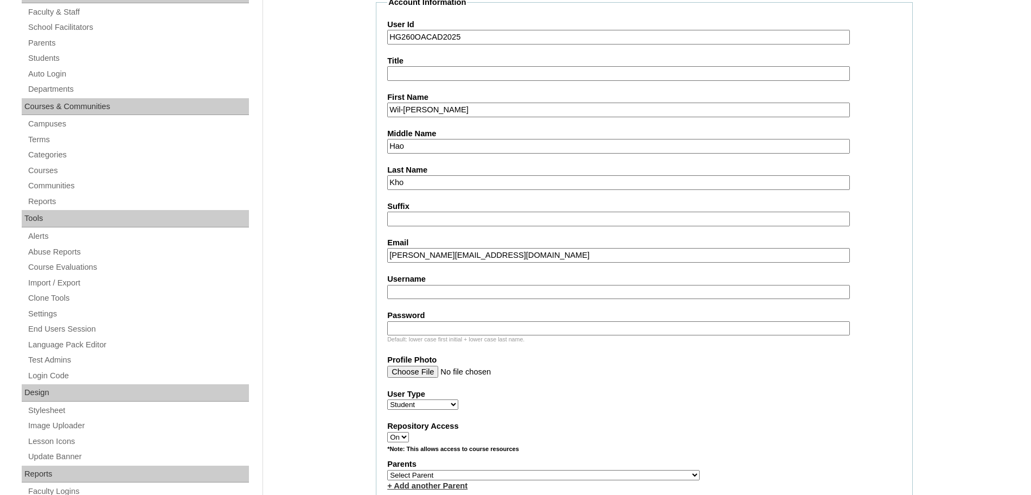
type input "kristine.kho@yahoo.com"
click at [457, 290] on input "Username" at bounding box center [618, 292] width 463 height 15
paste input "wil.kho2025 A2edsg"
type input "wil.kho2025"
click at [408, 329] on input "Password" at bounding box center [618, 328] width 463 height 15
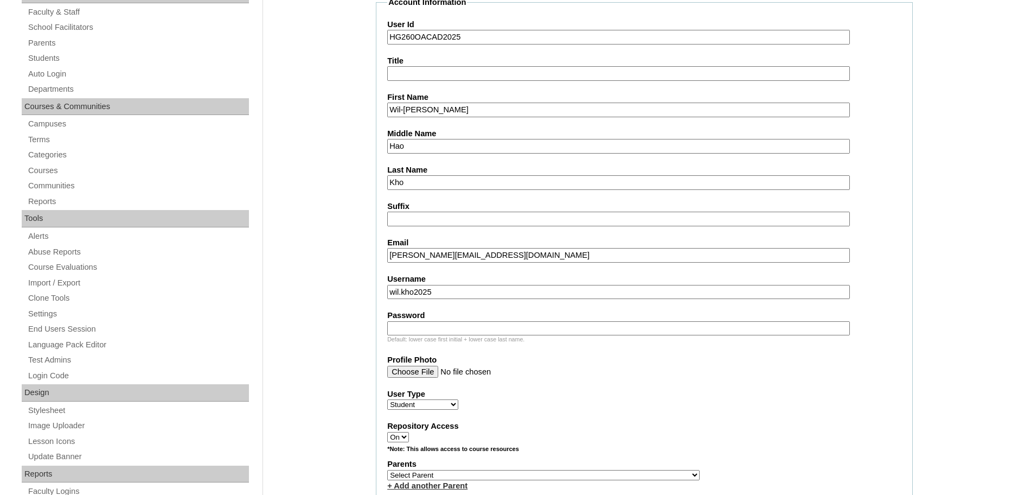
paste input "A2edsg"
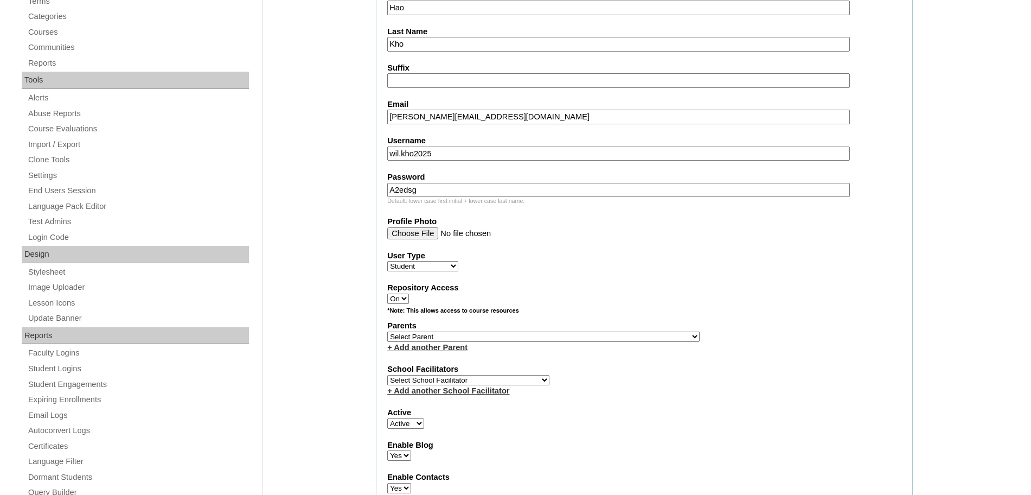
scroll to position [326, 0]
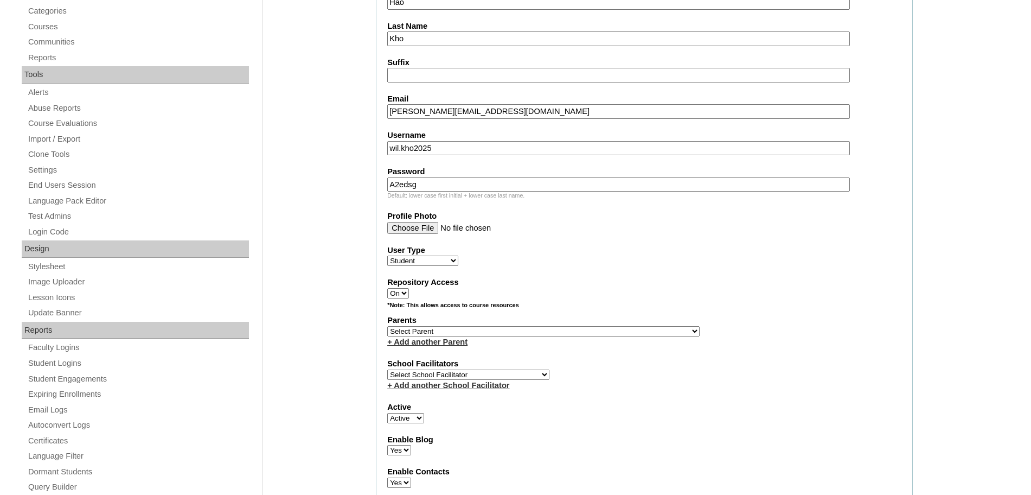
type input "A2edsg"
click at [568, 330] on select "Select Parent , , , , , , , , , , , , , , , , , , , , , , , , , , , , , , , , ,…" at bounding box center [543, 331] width 312 height 10
select select "43921"
click at [387, 326] on select "Select Parent , , , , , , , , , , , , , , , , , , , , , , , , , , , , , , , , ,…" at bounding box center [543, 331] width 312 height 10
click at [494, 372] on select "Select School Facilitator Norman Añain Ruffa Abadijas Mary Abella Gloryfe Abion…" at bounding box center [468, 374] width 162 height 10
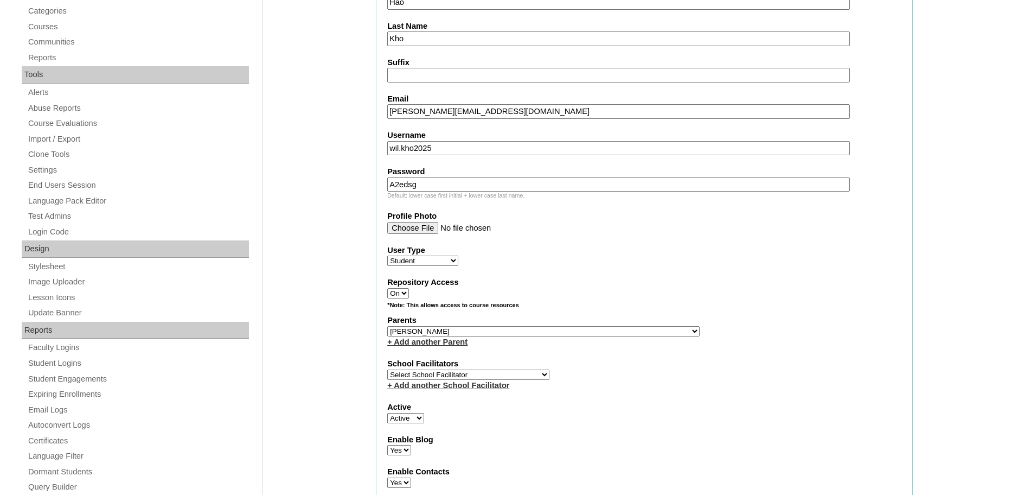
select select "43686"
click at [387, 369] on select "Select School Facilitator Norman Añain Ruffa Abadijas Mary Abella Gloryfe Abion…" at bounding box center [468, 374] width 162 height 10
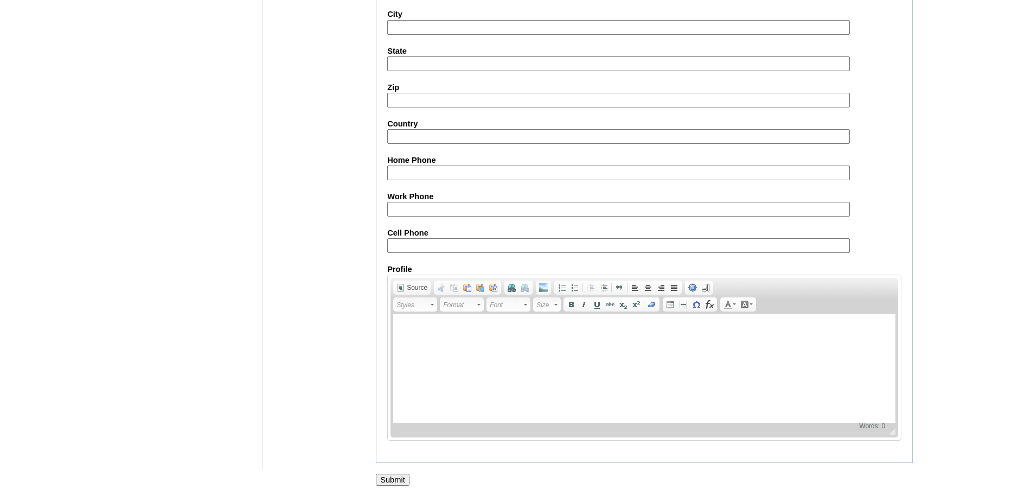
scroll to position [1156, 0]
click at [385, 478] on input "Submit" at bounding box center [393, 477] width 34 height 12
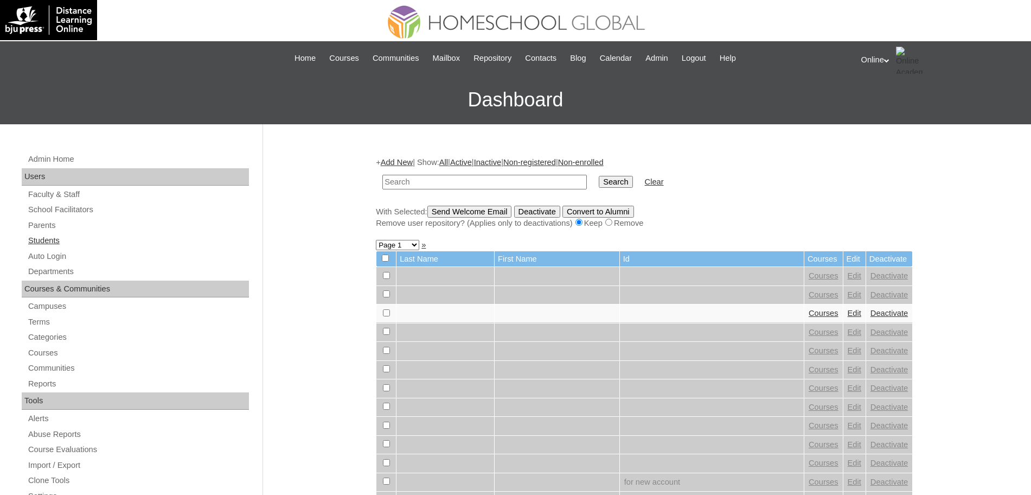
click at [52, 234] on link "Students" at bounding box center [138, 241] width 222 height 14
type input "HG260OACAD2025"
click at [599, 176] on input "Search" at bounding box center [616, 182] width 34 height 12
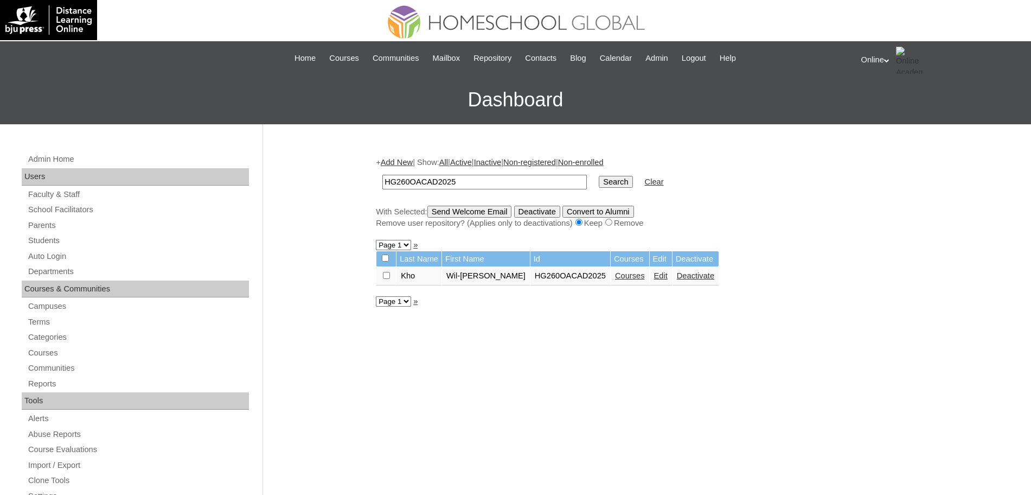
click at [615, 276] on link "Courses" at bounding box center [630, 275] width 30 height 9
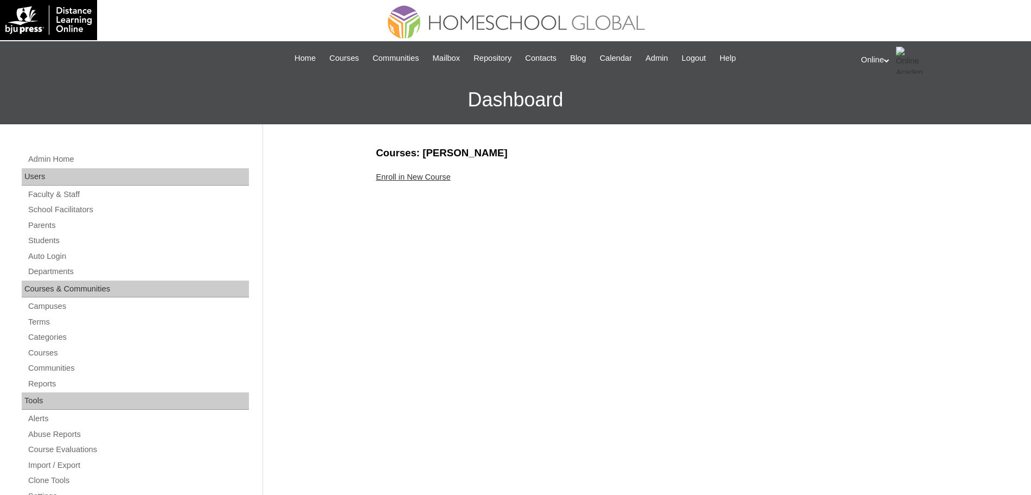
click at [408, 179] on link "Enroll in New Course" at bounding box center [413, 176] width 75 height 9
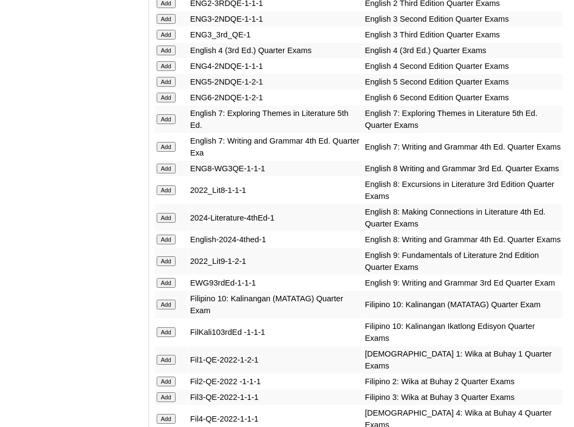
scroll to position [1470, 0]
click at [167, 102] on input "Add" at bounding box center [166, 97] width 19 height 10
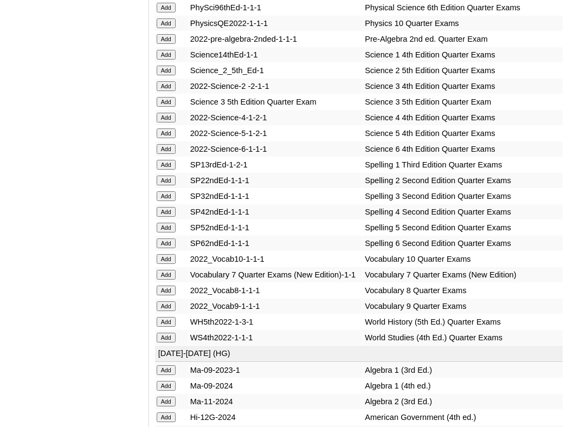
scroll to position [2562, 0]
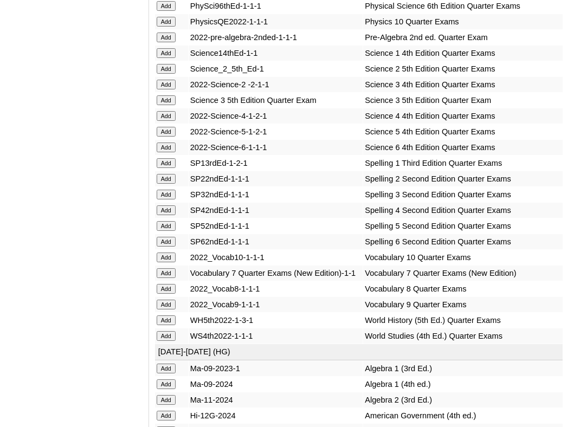
click at [165, 247] on input "Add" at bounding box center [166, 242] width 19 height 10
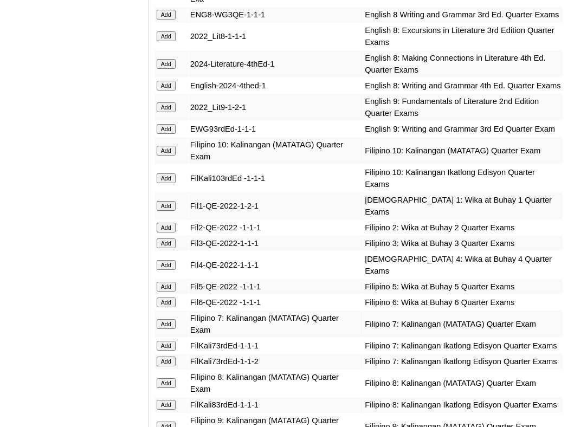
scroll to position [1624, 0]
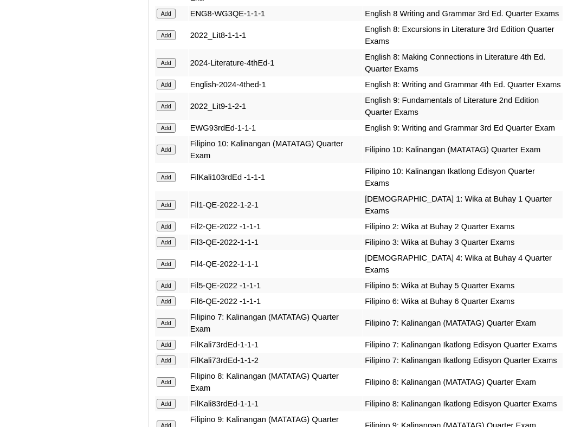
click at [168, 306] on input "Add" at bounding box center [166, 302] width 19 height 10
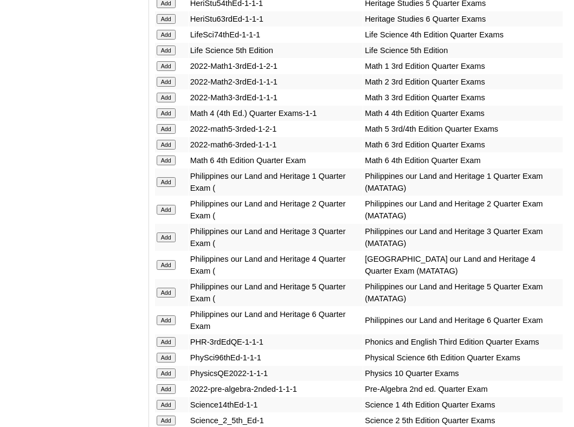
scroll to position [2212, 0]
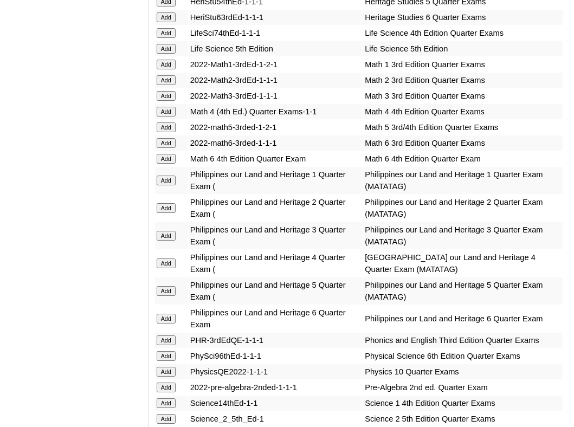
click at [168, 164] on input "Add" at bounding box center [166, 159] width 19 height 10
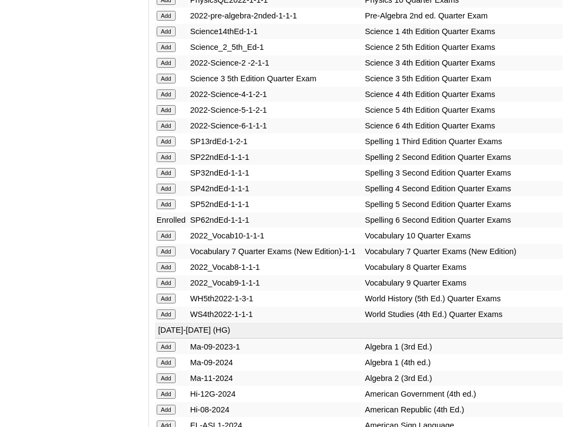
scroll to position [2585, 0]
click at [163, 130] on input "Add" at bounding box center [166, 125] width 19 height 10
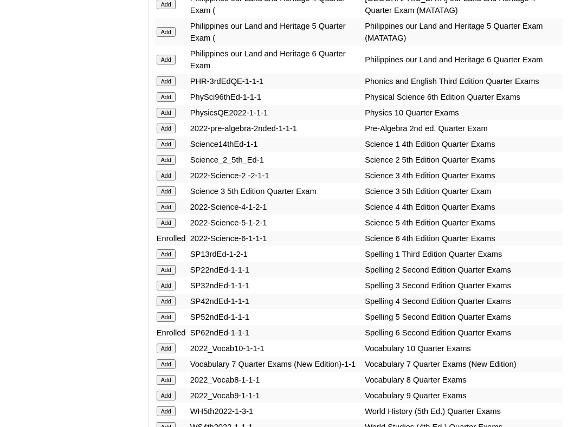
scroll to position [2471, 0]
click at [167, 65] on input "Add" at bounding box center [166, 60] width 19 height 10
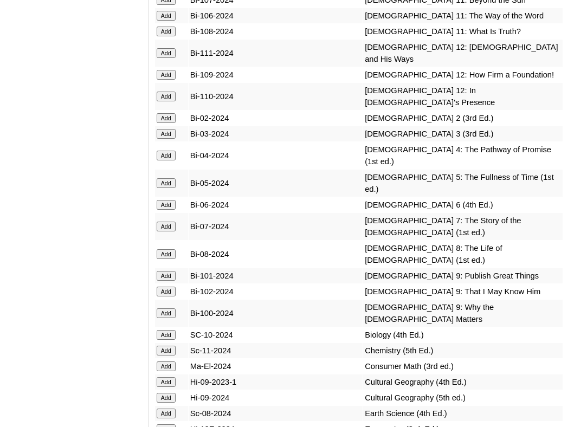
scroll to position [3290, 0]
click at [168, 209] on input "Add" at bounding box center [166, 205] width 19 height 10
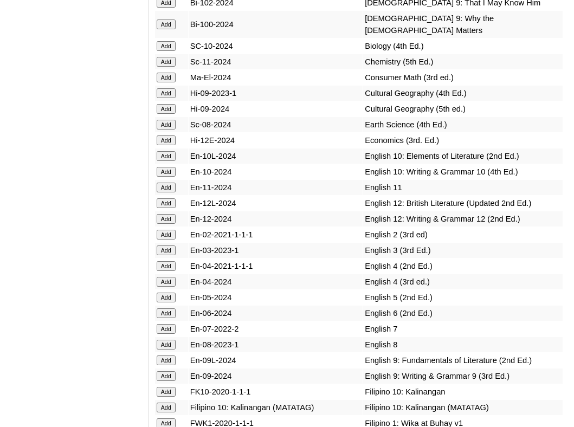
scroll to position [3579, 0]
click at [169, 318] on input "Add" at bounding box center [166, 313] width 19 height 10
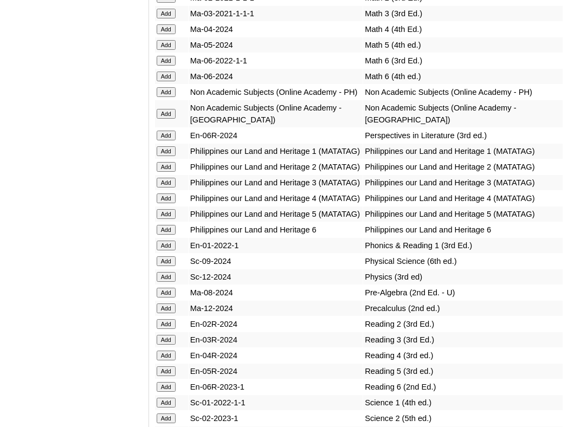
scroll to position [4653, 0]
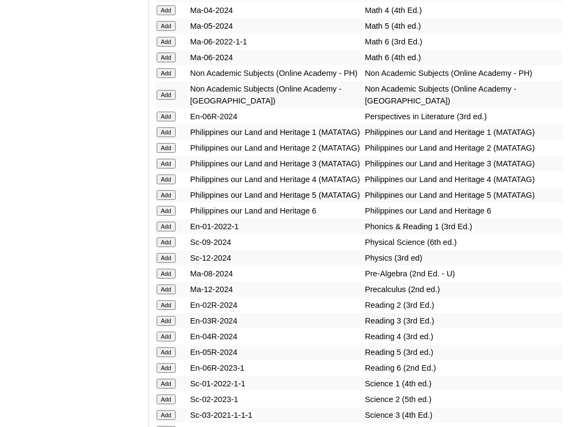
click at [171, 121] on input "Add" at bounding box center [166, 117] width 19 height 10
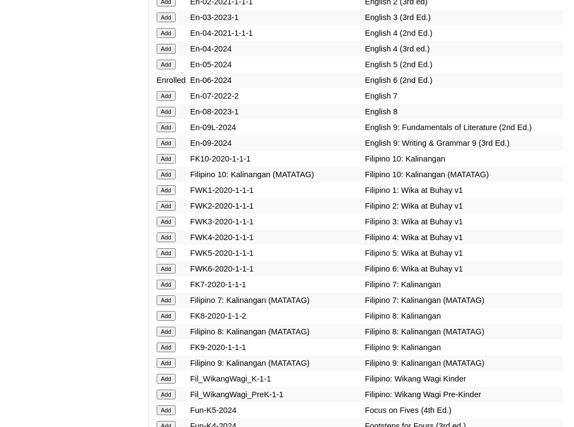
scroll to position [3817, 0]
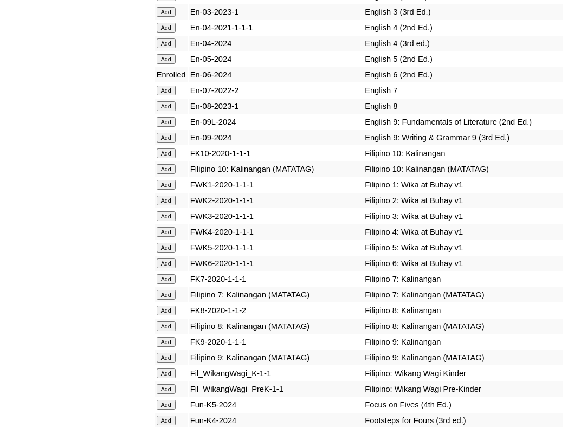
click at [168, 268] on input "Add" at bounding box center [166, 264] width 19 height 10
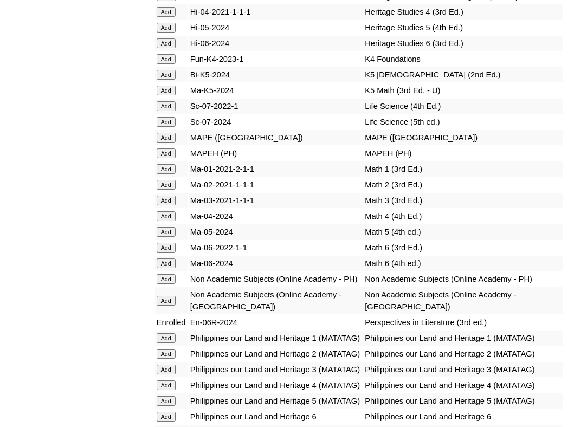
scroll to position [4448, 0]
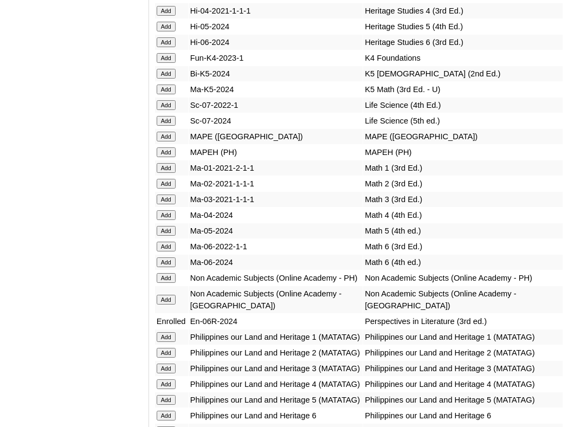
click at [168, 267] on input "Add" at bounding box center [166, 263] width 19 height 10
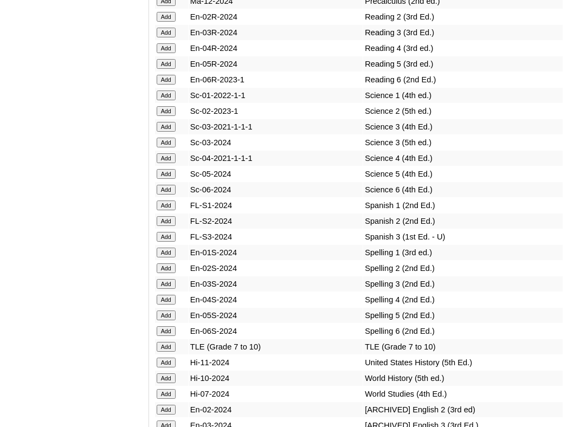
scroll to position [4965, 0]
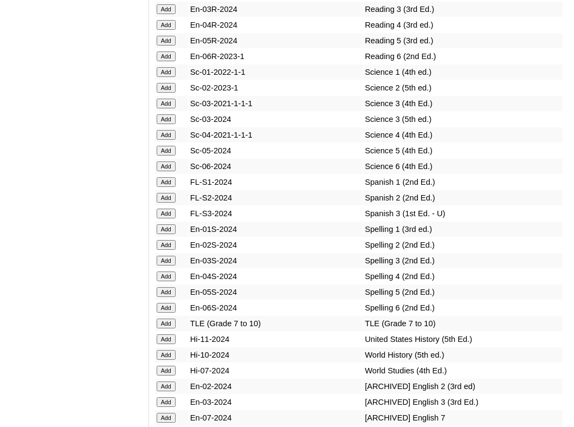
click at [168, 171] on input "Add" at bounding box center [166, 167] width 19 height 10
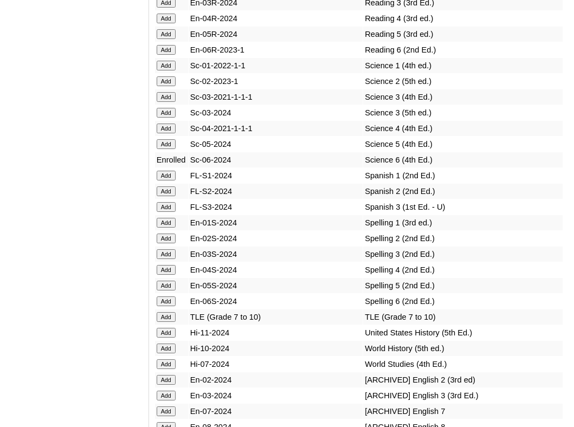
scroll to position [4975, 0]
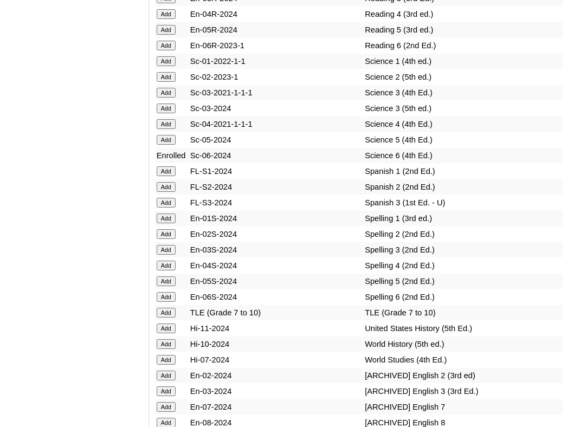
click at [166, 302] on input "Add" at bounding box center [166, 297] width 19 height 10
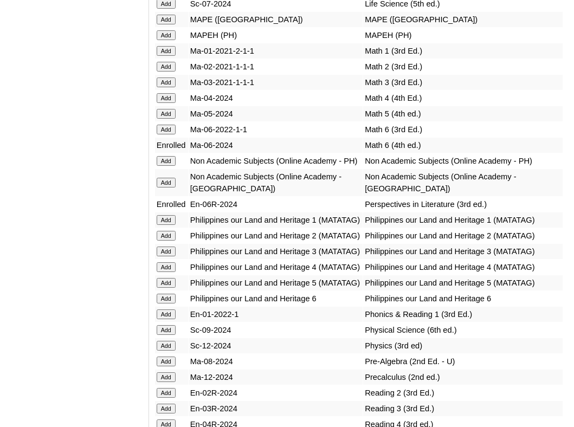
scroll to position [4566, 0]
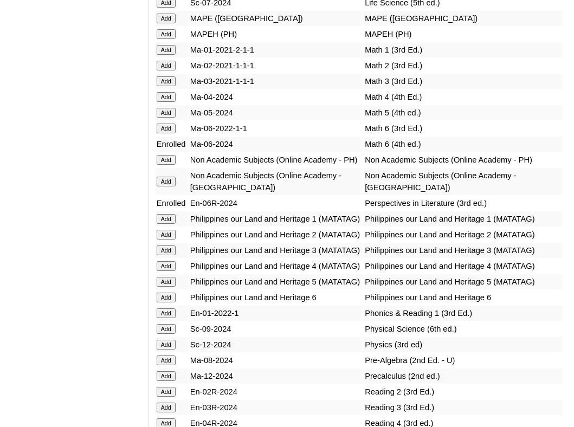
click at [164, 165] on input "Add" at bounding box center [166, 160] width 19 height 10
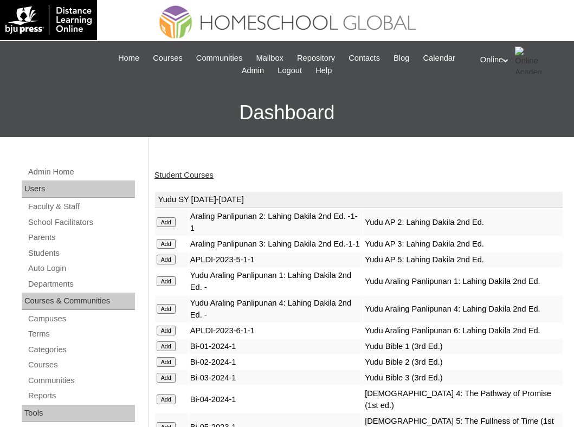
click at [182, 171] on link "Student Courses" at bounding box center [184, 175] width 59 height 9
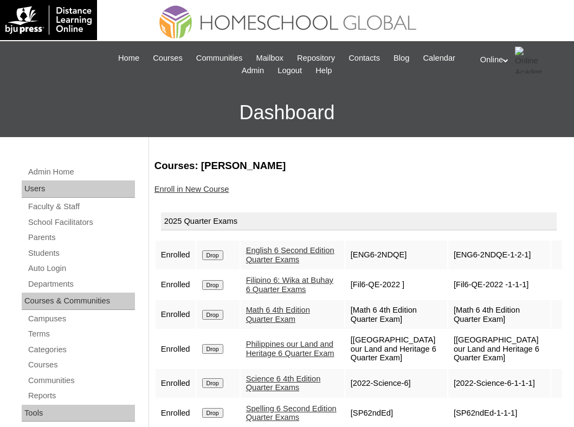
click at [207, 189] on link "Enroll in New Course" at bounding box center [192, 189] width 75 height 9
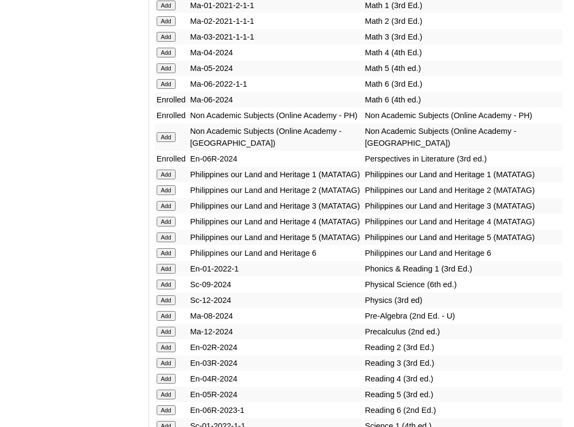
scroll to position [4611, 0]
click at [168, 258] on input "Add" at bounding box center [166, 253] width 19 height 10
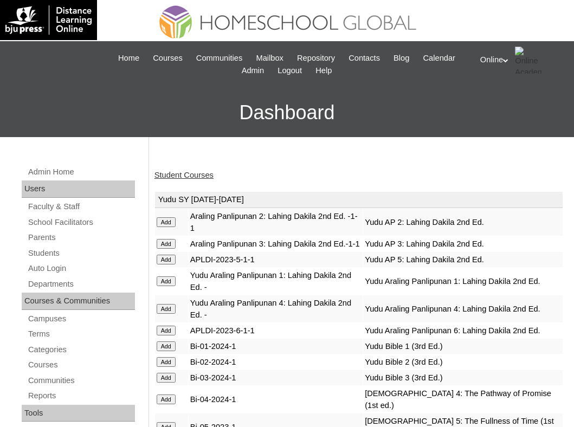
click at [197, 171] on link "Student Courses" at bounding box center [184, 175] width 59 height 9
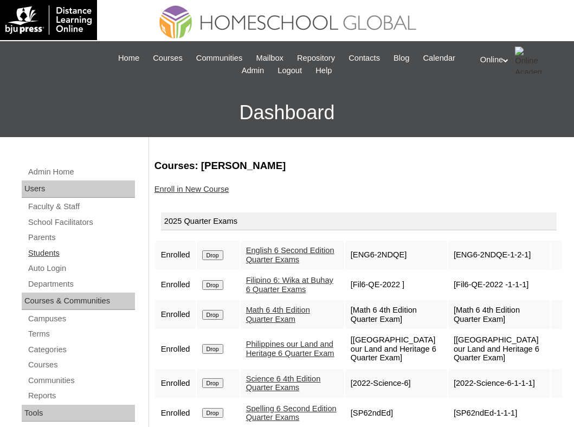
click at [52, 254] on link "Students" at bounding box center [81, 254] width 108 height 14
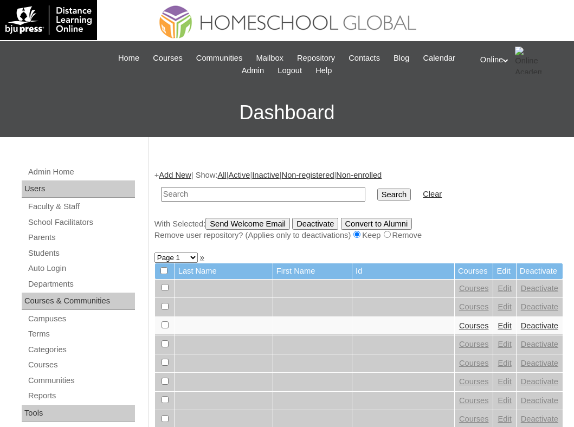
paste input "HG259OACAD2025"
type input "HG259OACAD2025"
click at [378, 189] on input "Search" at bounding box center [395, 195] width 34 height 12
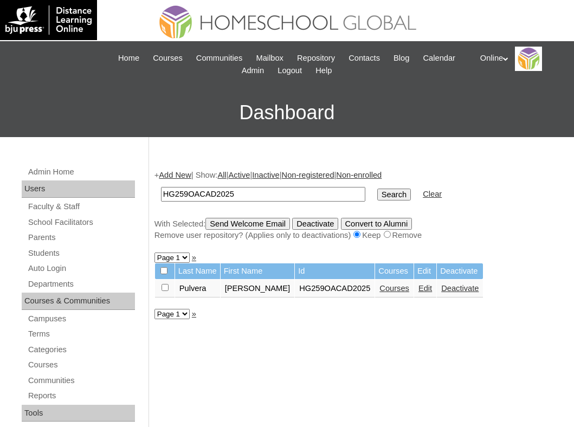
click at [386, 288] on link "Courses" at bounding box center [395, 288] width 30 height 9
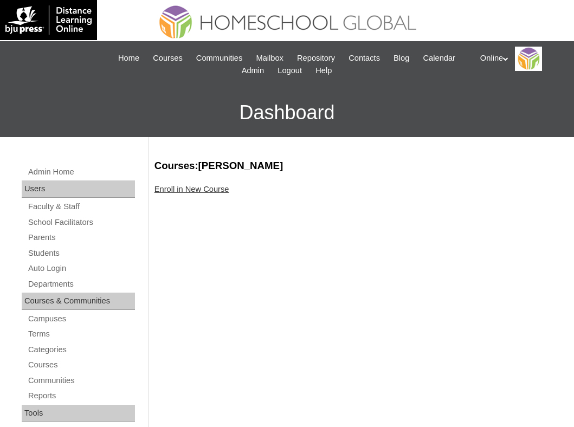
click at [182, 193] on link "Enroll in New Course" at bounding box center [192, 189] width 75 height 9
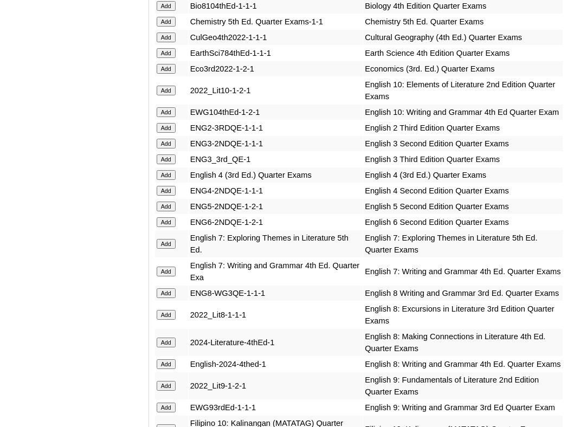
scroll to position [1345, 0]
click at [164, 211] on input "Add" at bounding box center [166, 206] width 19 height 10
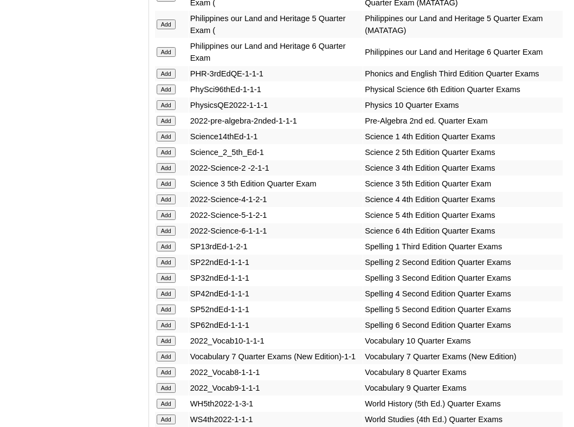
scroll to position [2479, 0]
click at [167, 314] on input "Add" at bounding box center [166, 309] width 19 height 10
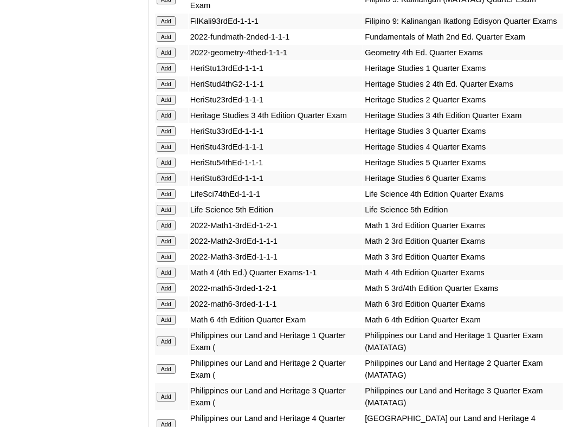
scroll to position [2055, 0]
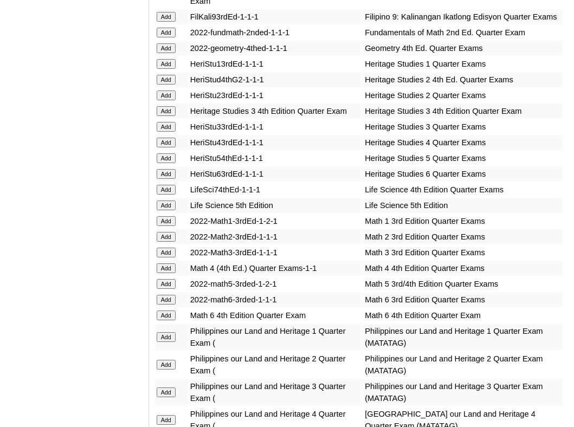
click at [164, 289] on input "Add" at bounding box center [166, 284] width 19 height 10
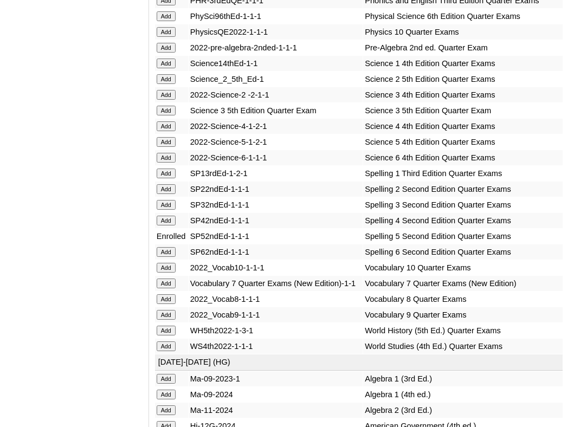
scroll to position [2553, 0]
click at [168, 146] on input "Add" at bounding box center [166, 142] width 19 height 10
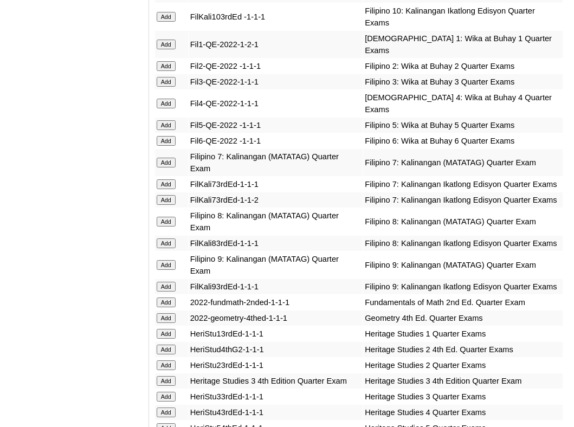
scroll to position [1793, 0]
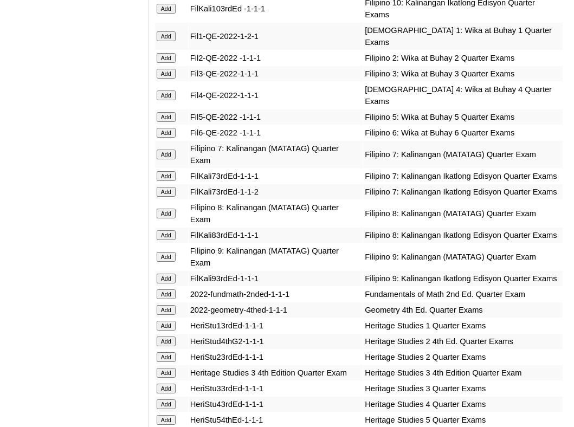
click at [169, 122] on input "Add" at bounding box center [166, 117] width 19 height 10
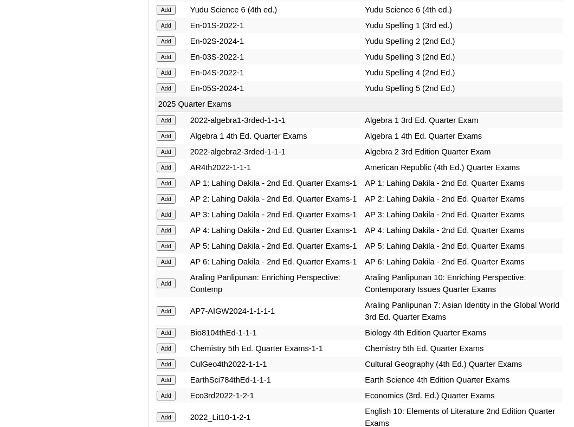
scroll to position [1040, 0]
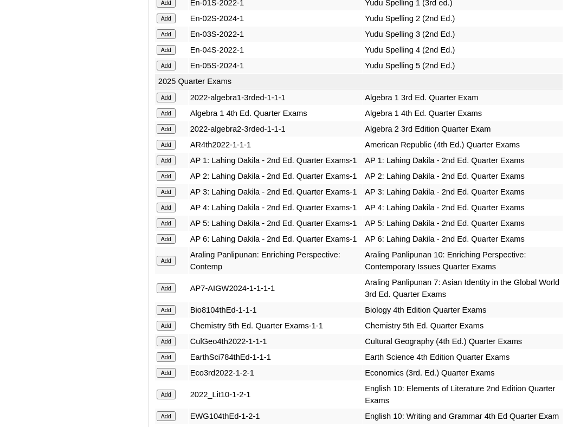
click at [169, 228] on input "Add" at bounding box center [166, 224] width 19 height 10
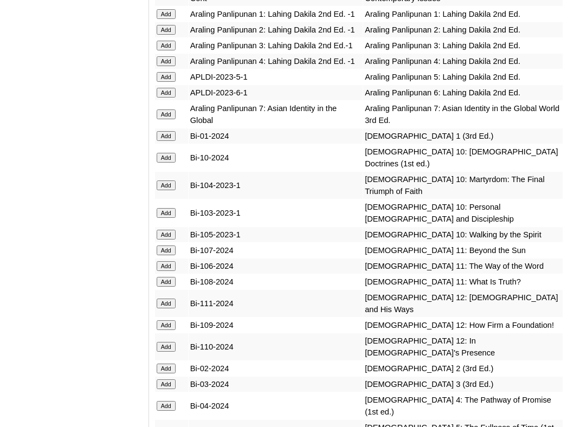
scroll to position [3037, 0]
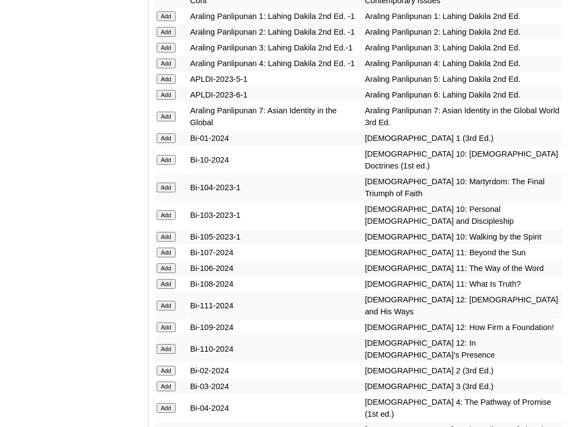
click at [166, 84] on input "Add" at bounding box center [166, 79] width 19 height 10
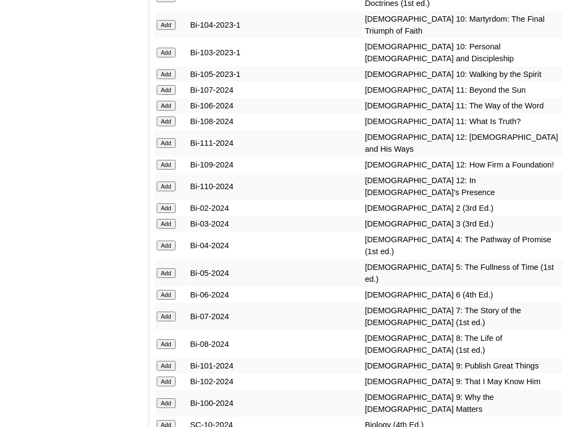
scroll to position [3229, 0]
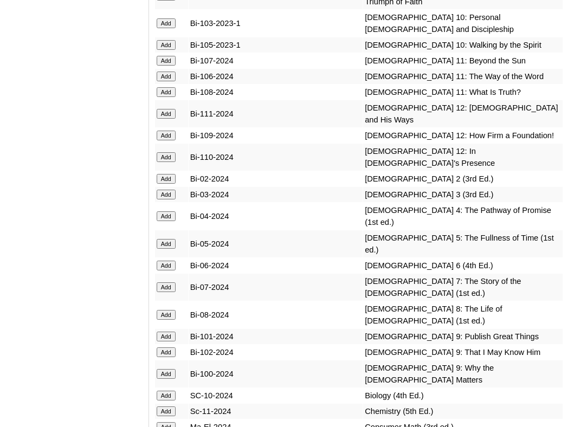
click at [169, 249] on input "Add" at bounding box center [166, 244] width 19 height 10
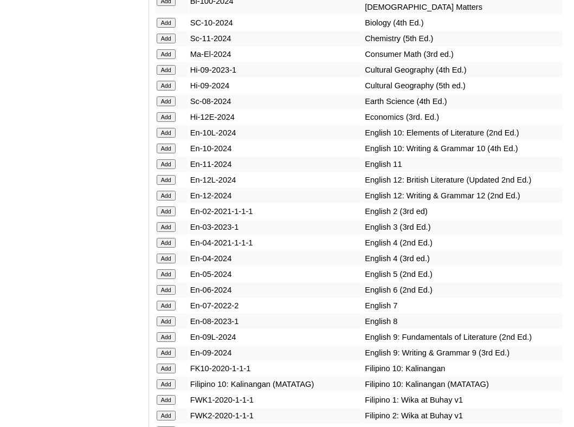
scroll to position [3603, 0]
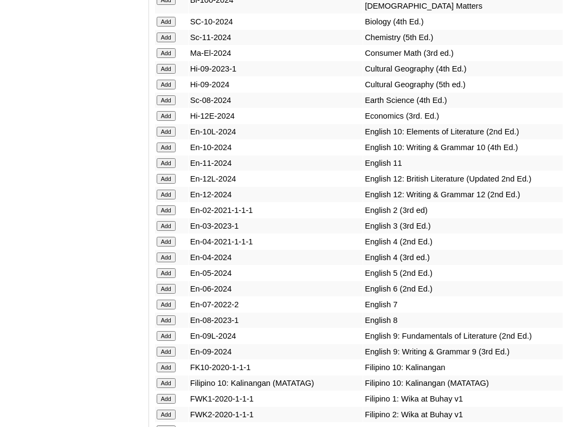
click at [170, 278] on input "Add" at bounding box center [166, 273] width 19 height 10
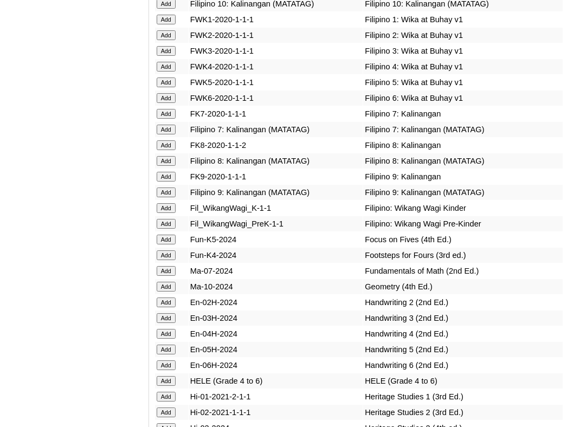
scroll to position [3983, 0]
click at [171, 87] on input "Add" at bounding box center [166, 82] width 19 height 10
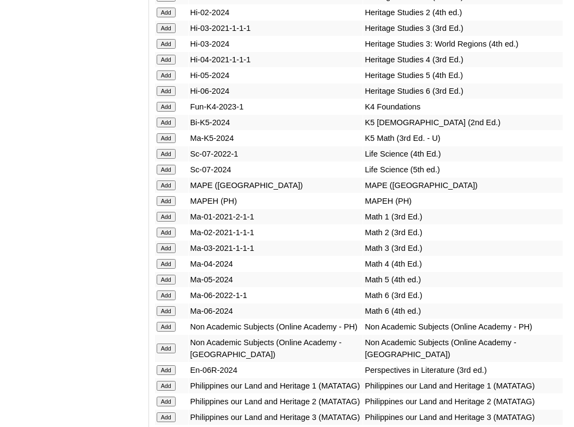
scroll to position [4399, 0]
click at [167, 284] on input "Add" at bounding box center [166, 279] width 19 height 10
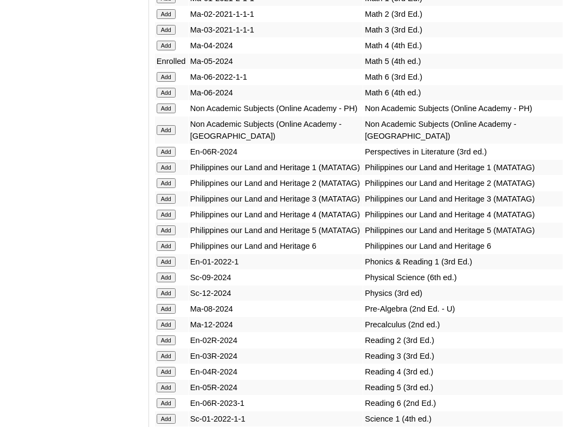
scroll to position [4618, 0]
click at [160, 113] on input "Add" at bounding box center [166, 108] width 19 height 10
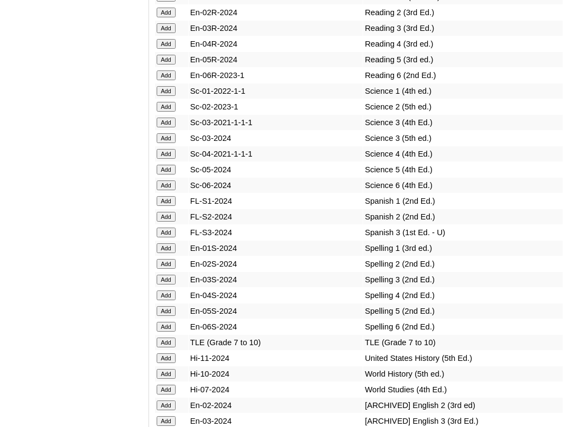
scroll to position [4946, 0]
click at [170, 64] on input "Add" at bounding box center [166, 59] width 19 height 10
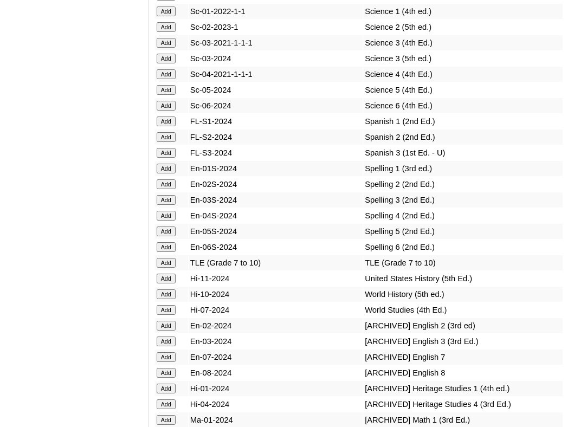
scroll to position [5025, 0]
click at [168, 95] on input "Add" at bounding box center [166, 91] width 19 height 10
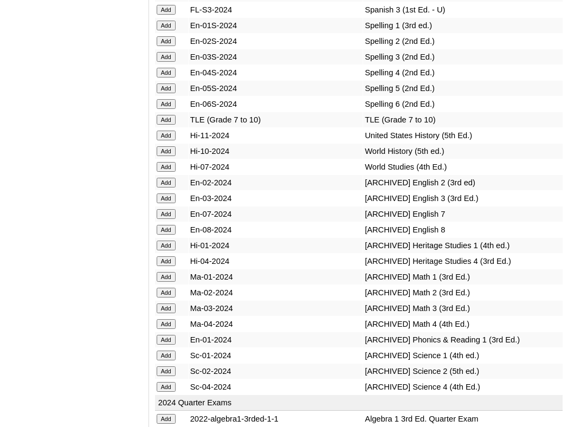
scroll to position [5168, 0]
click at [170, 94] on input "Add" at bounding box center [166, 89] width 19 height 10
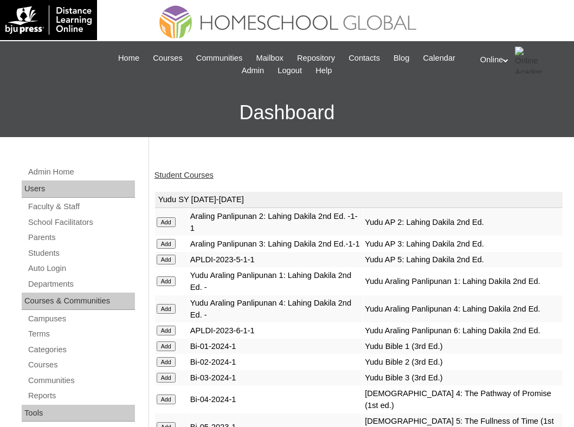
click at [190, 175] on link "Student Courses" at bounding box center [184, 175] width 59 height 9
